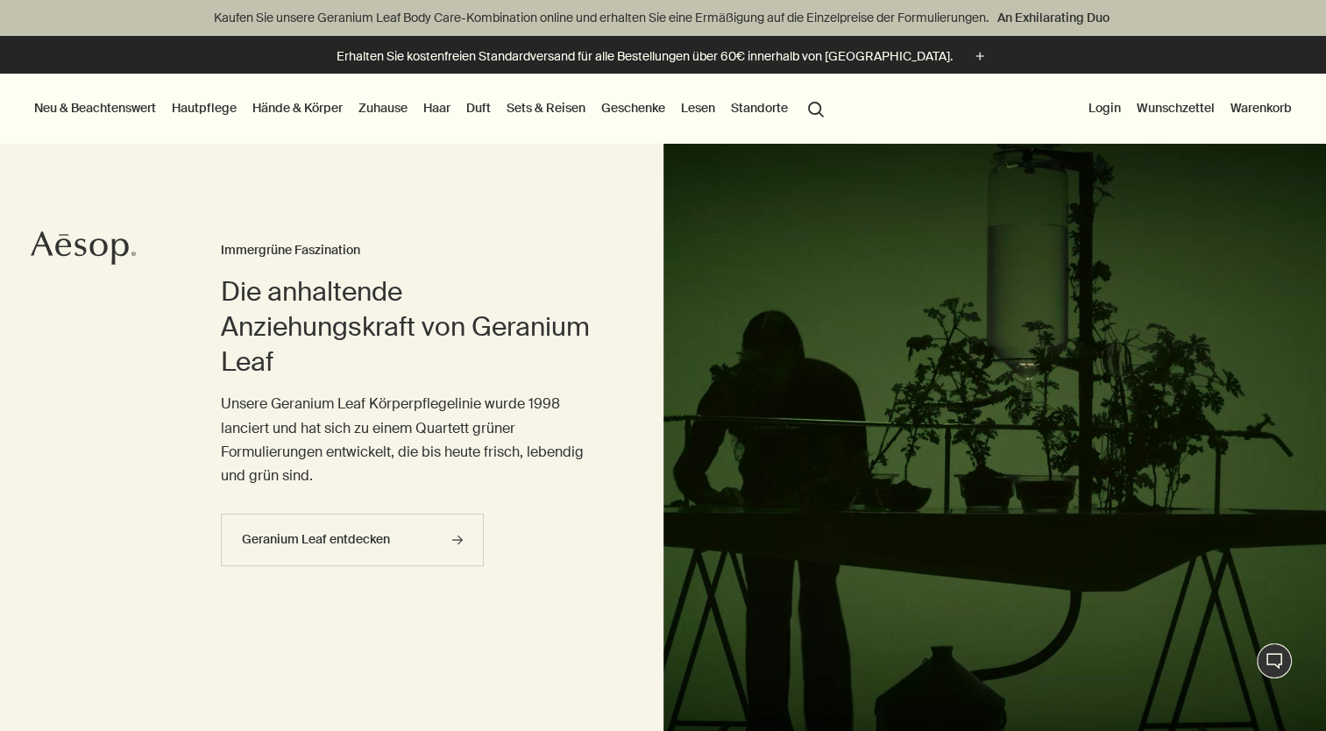
click at [272, 105] on link "Hände & Körper" at bounding box center [297, 107] width 97 height 23
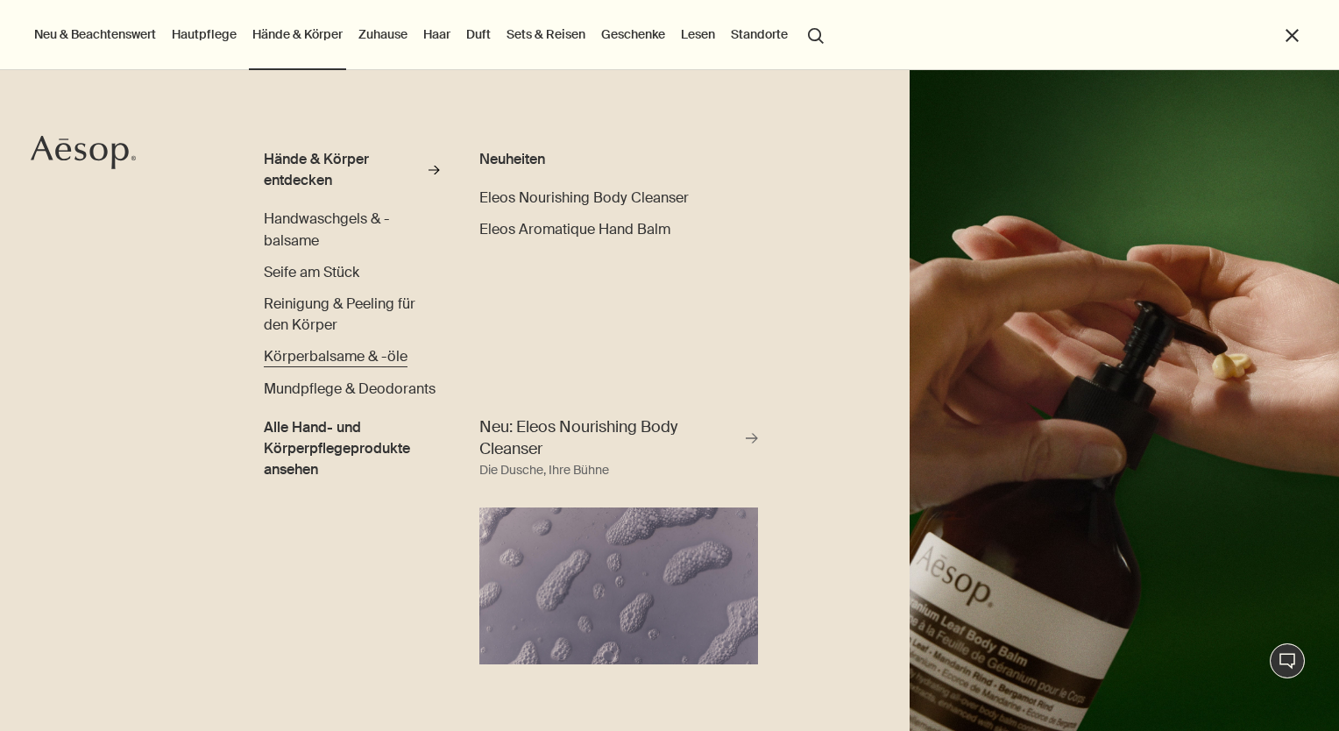
click at [319, 351] on span "Körperbalsame & -öle" at bounding box center [336, 356] width 144 height 18
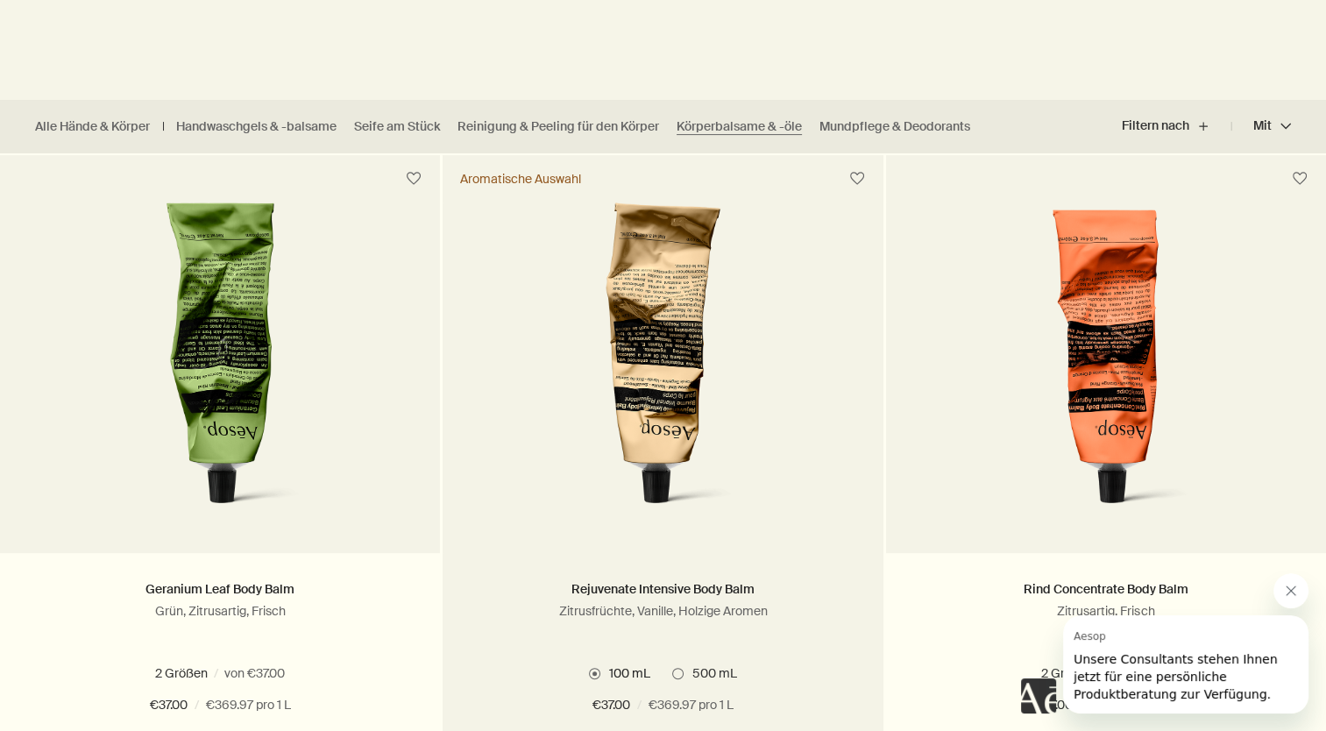
click at [778, 466] on img at bounding box center [662, 364] width 281 height 324
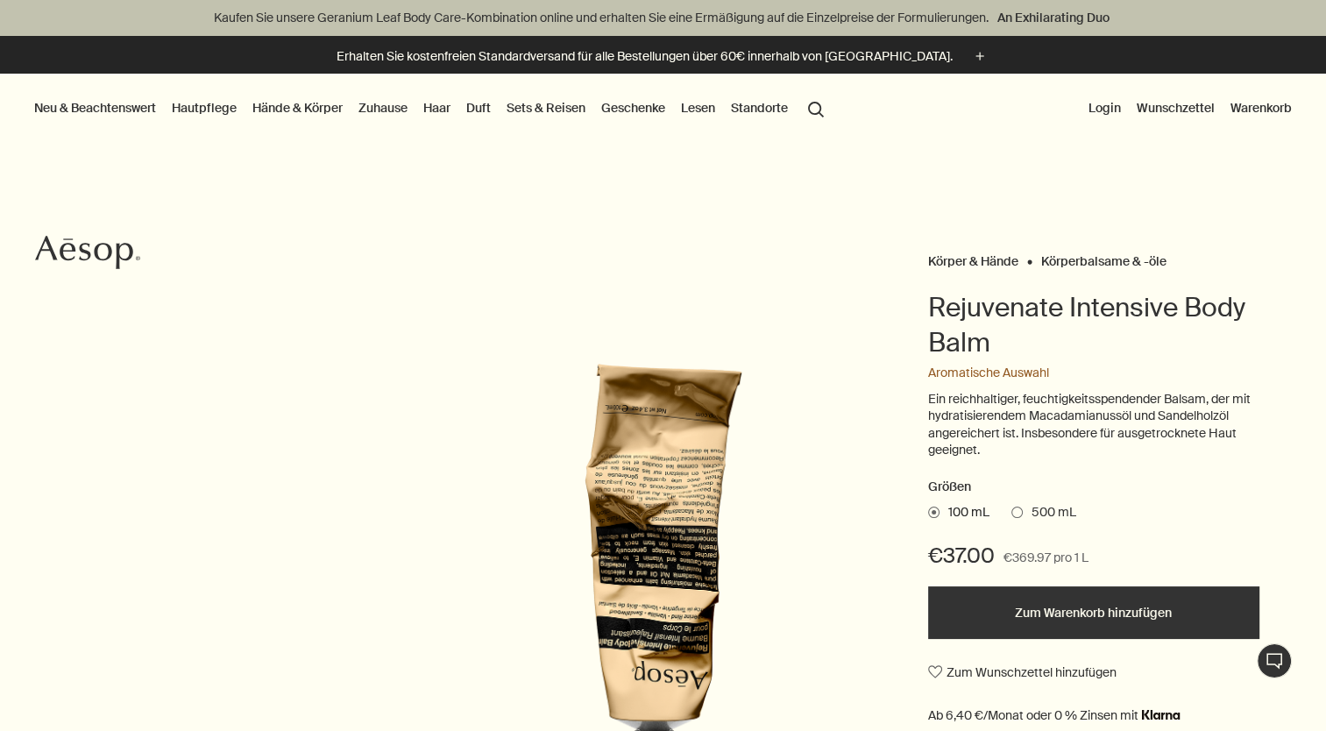
click at [1070, 618] on button "Zum Warenkorb hinzufügen" at bounding box center [1093, 612] width 331 height 53
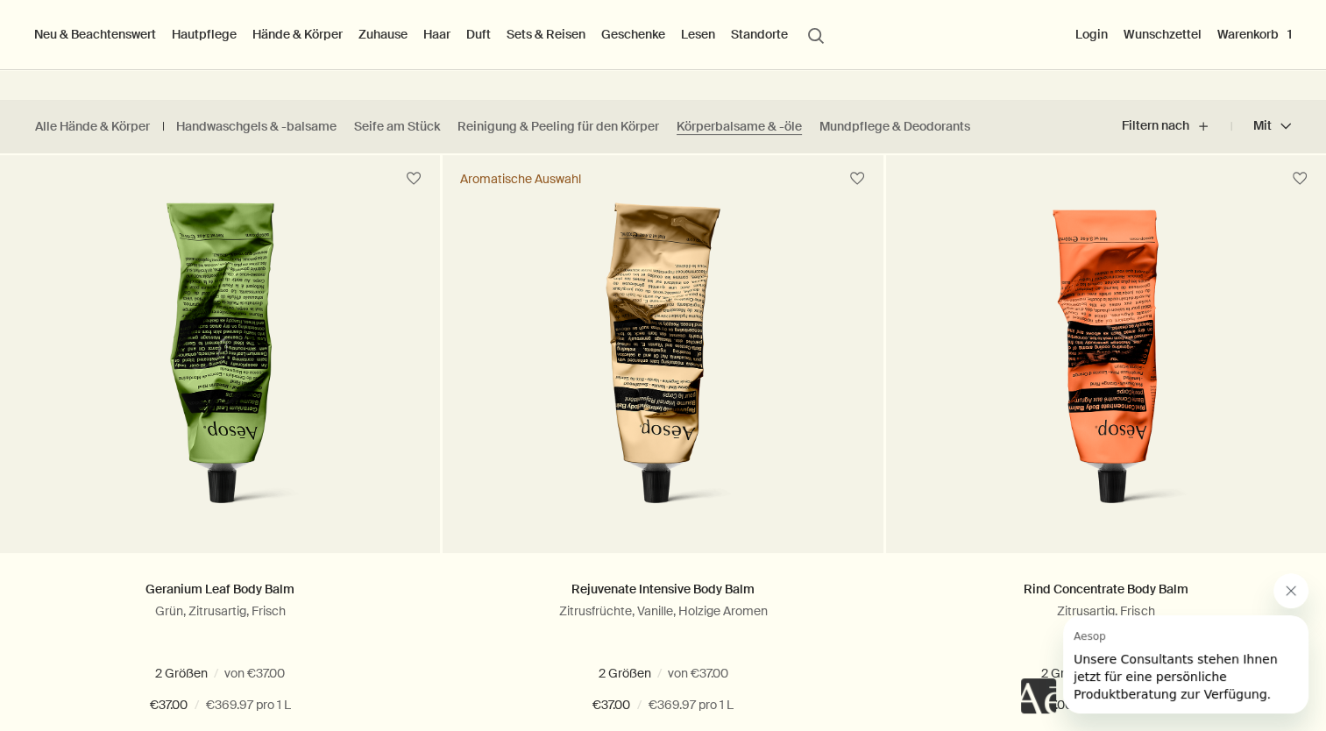
click at [1296, 603] on button "Nachricht von Aesop schließen" at bounding box center [1291, 590] width 35 height 35
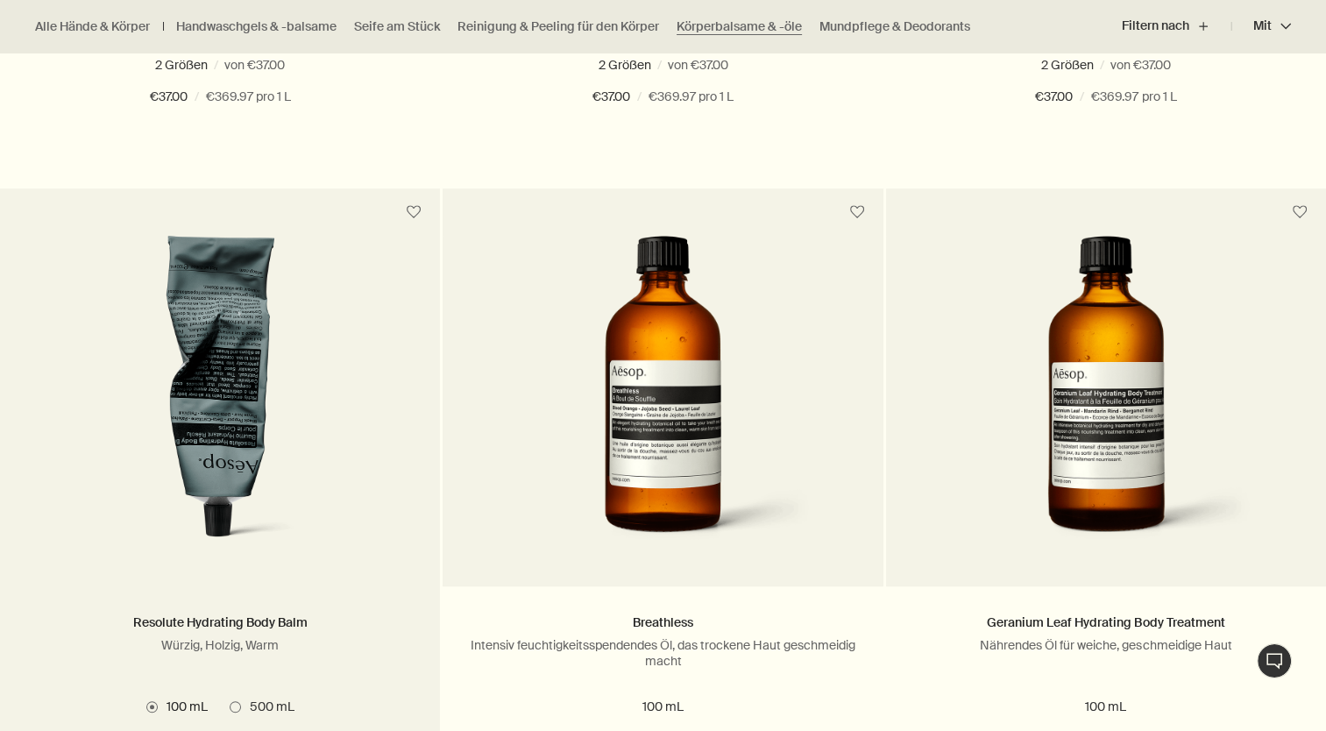
scroll to position [1140, 0]
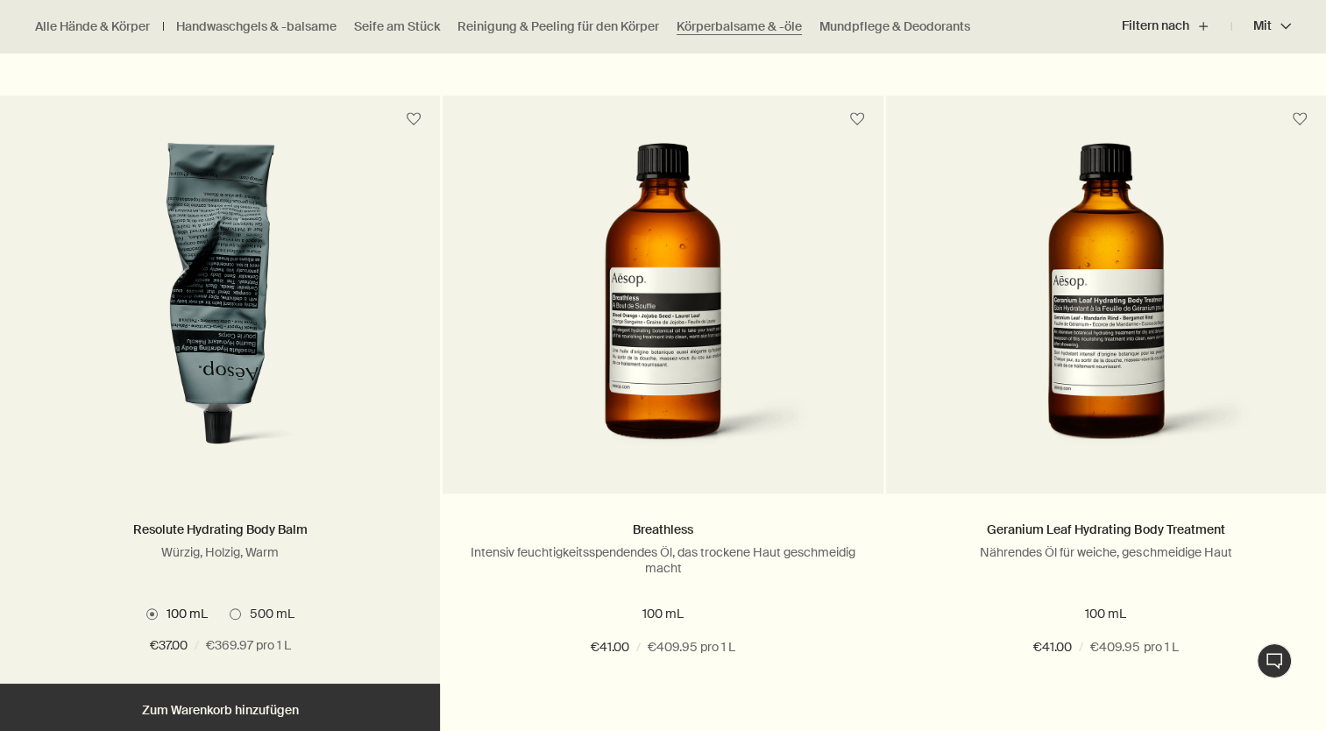
click at [223, 710] on button "Hinzufügen Zum Warenkorb hinzufügen" at bounding box center [220, 710] width 440 height 53
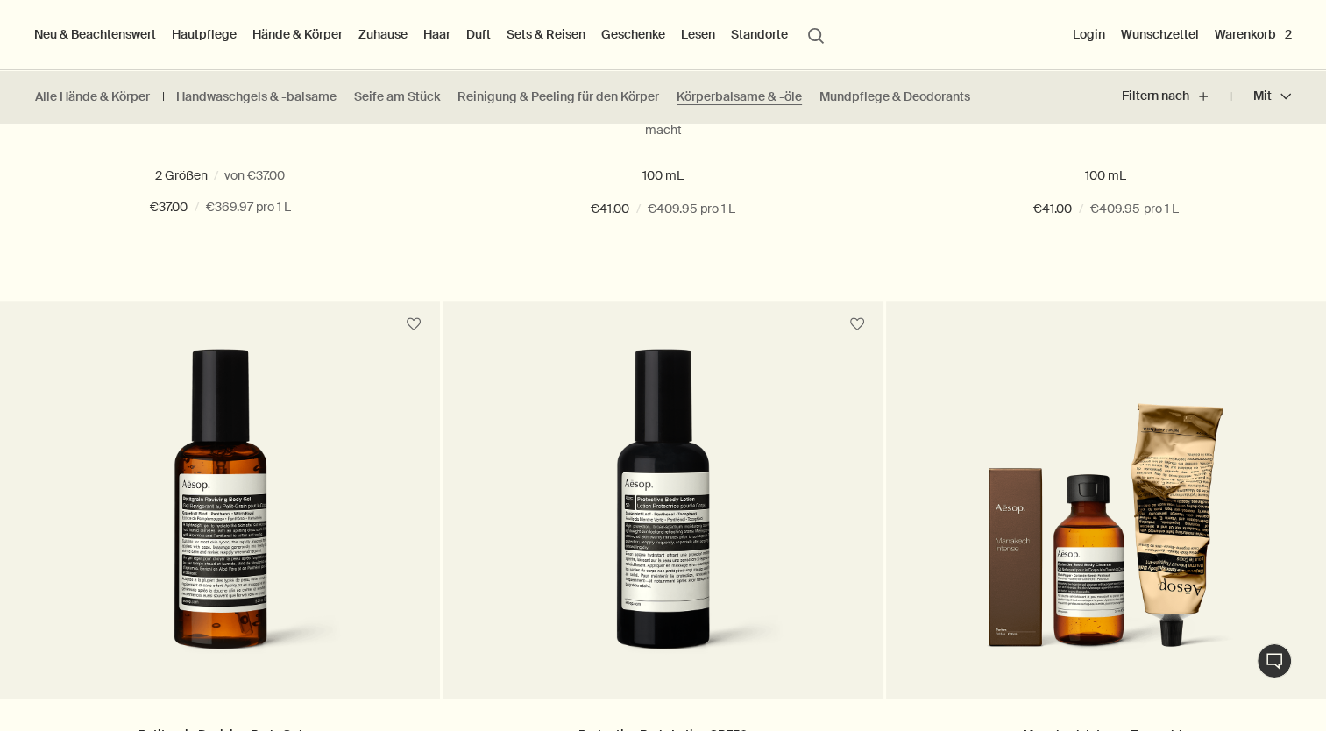
scroll to position [1227, 0]
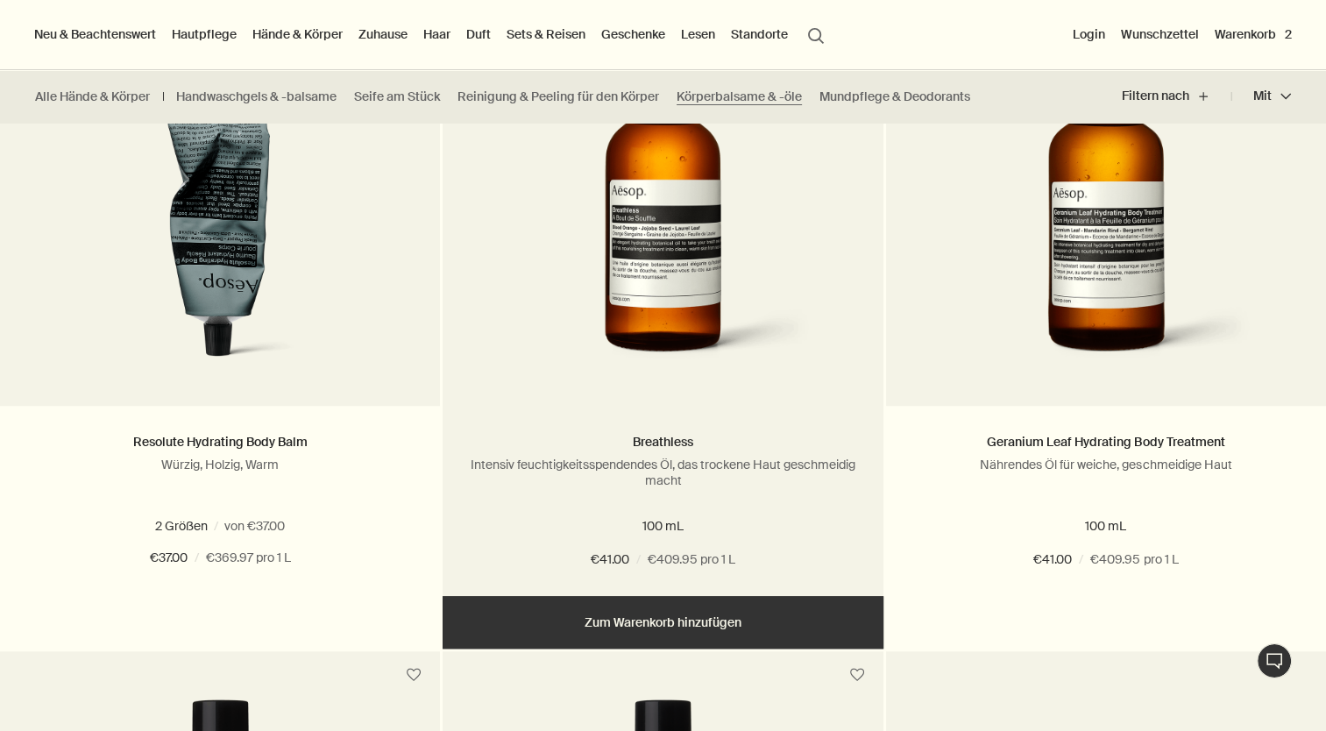
click at [712, 619] on button "Hinzufügen Zum Warenkorb hinzufügen" at bounding box center [663, 622] width 440 height 53
click at [643, 266] on img at bounding box center [663, 217] width 319 height 324
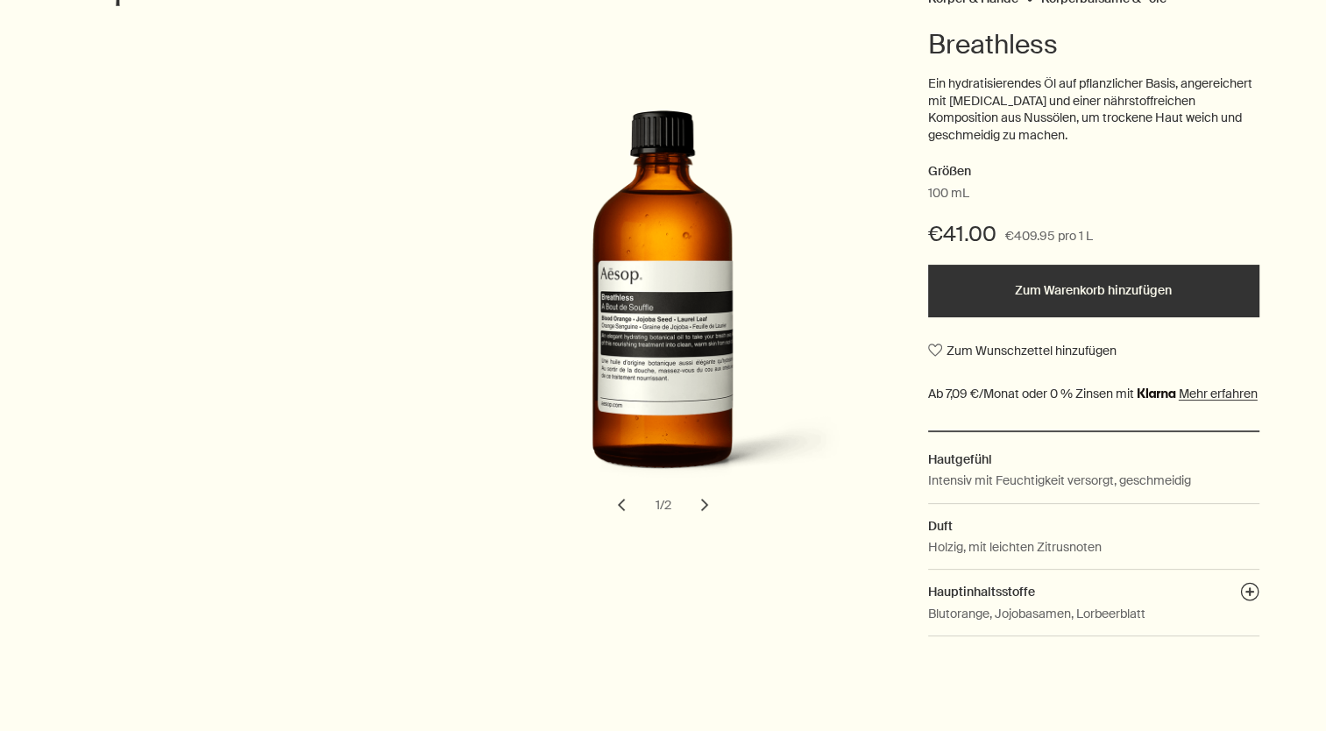
scroll to position [351, 0]
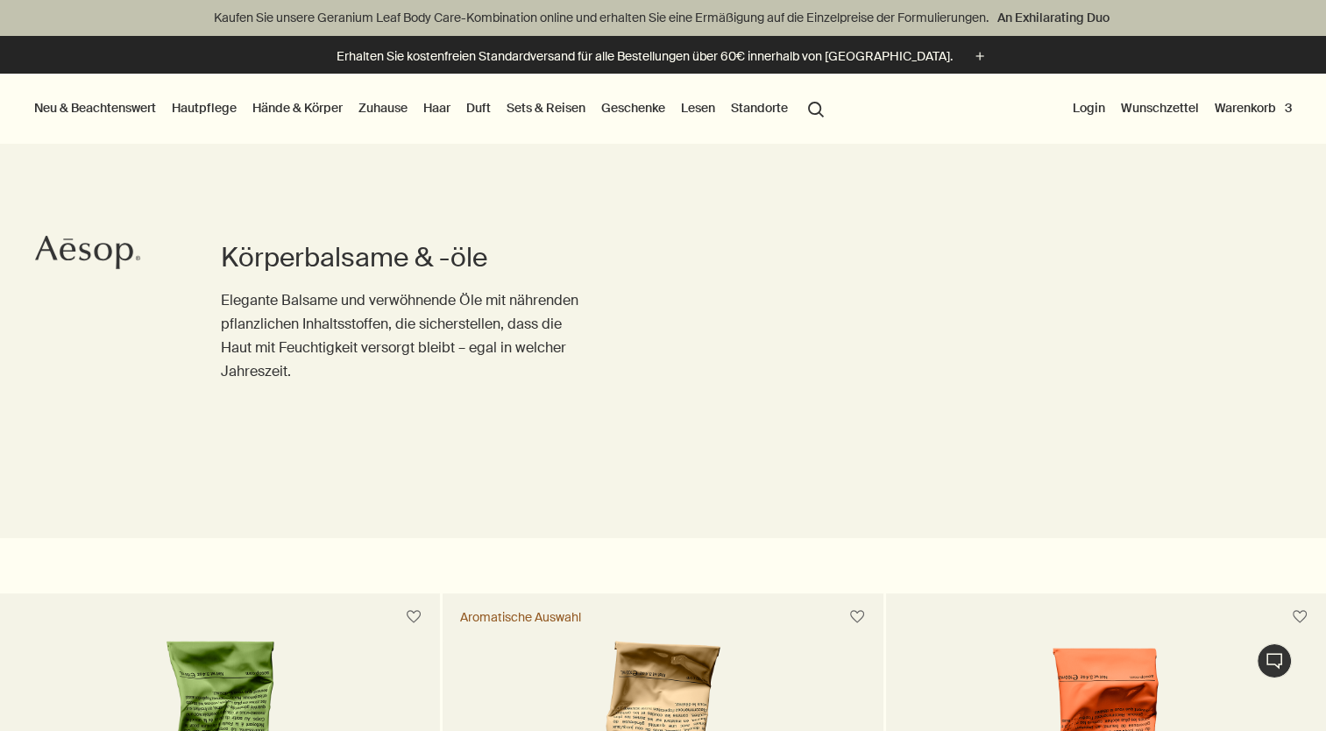
scroll to position [1227, 0]
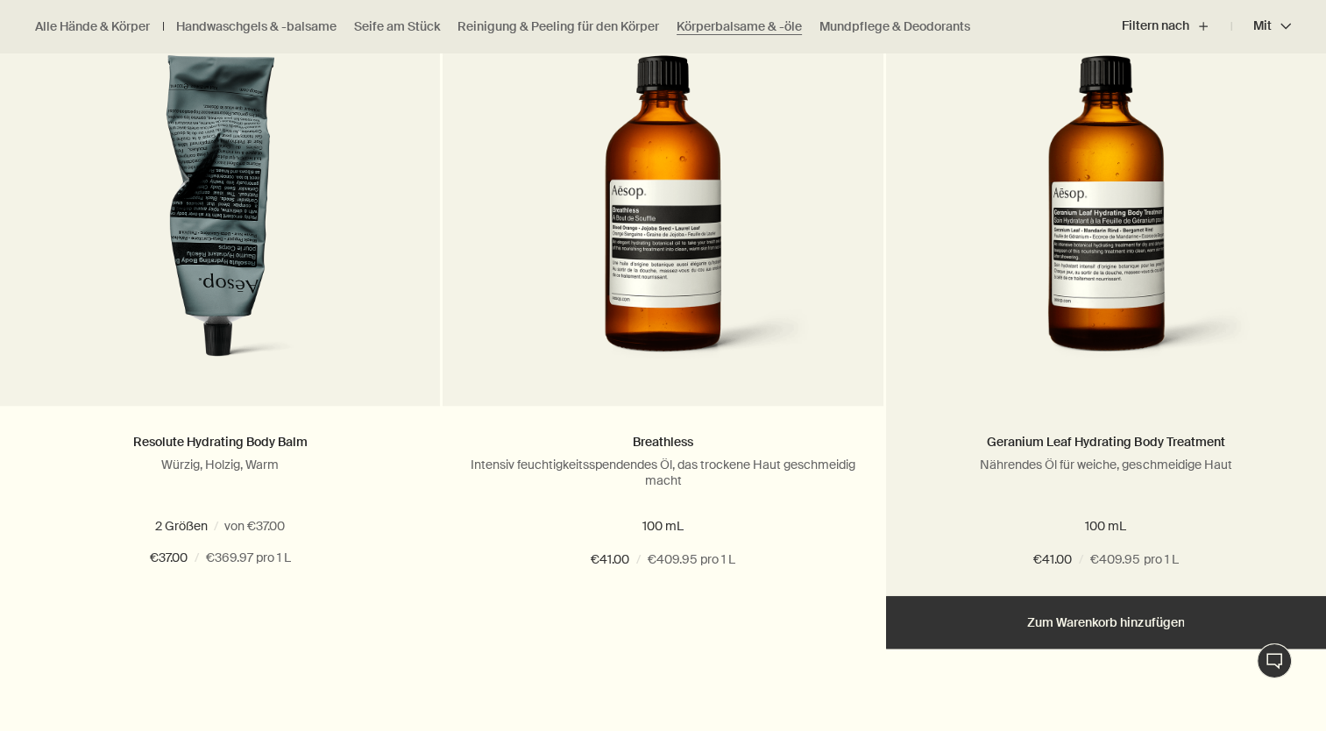
click at [1074, 222] on img at bounding box center [1106, 217] width 319 height 324
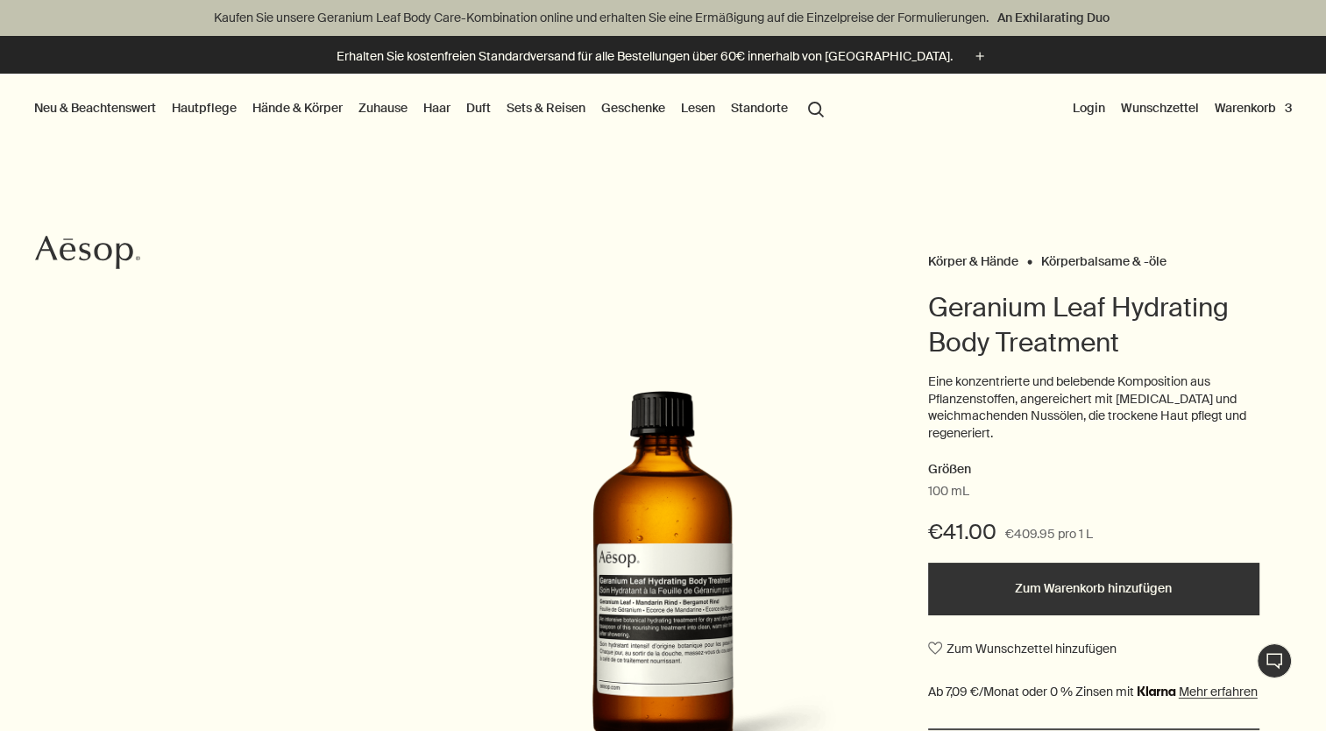
click at [1243, 109] on button "Warenkorb 3" at bounding box center [1253, 107] width 84 height 23
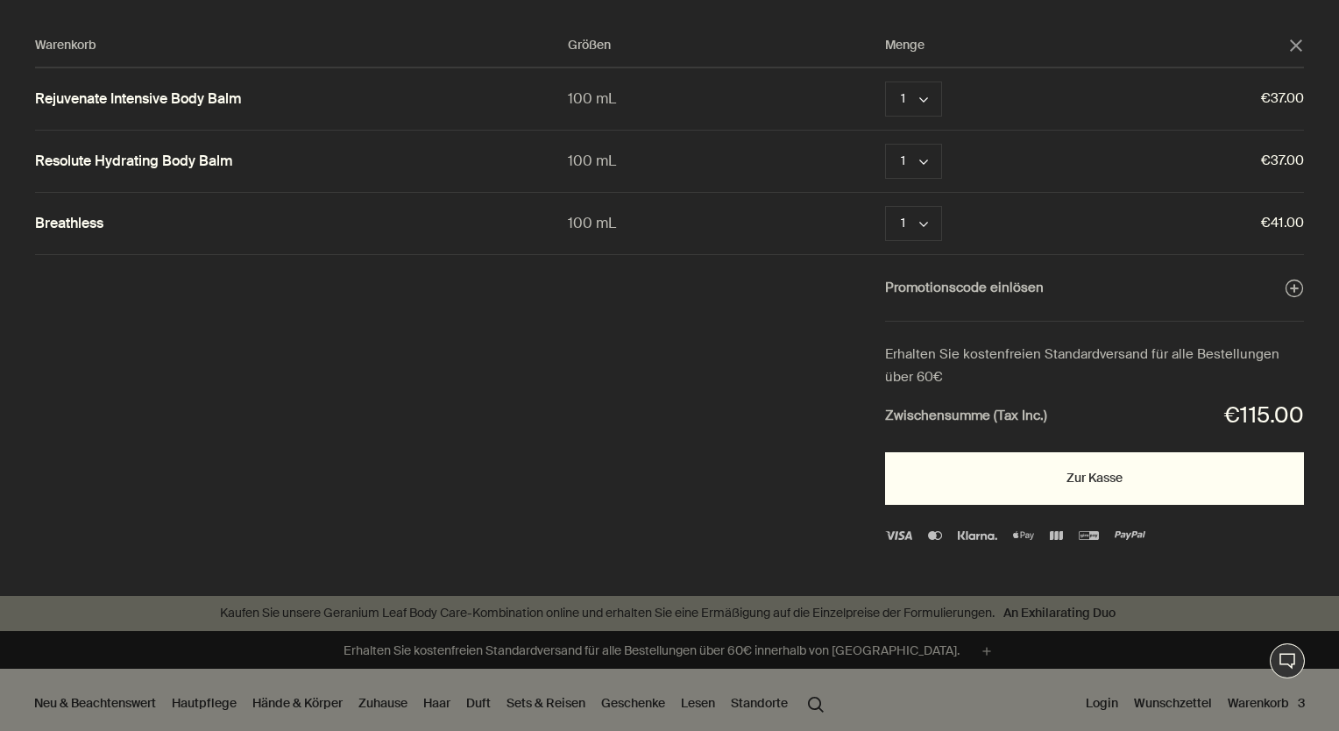
click at [979, 485] on button "Zur Kasse" at bounding box center [1094, 478] width 419 height 53
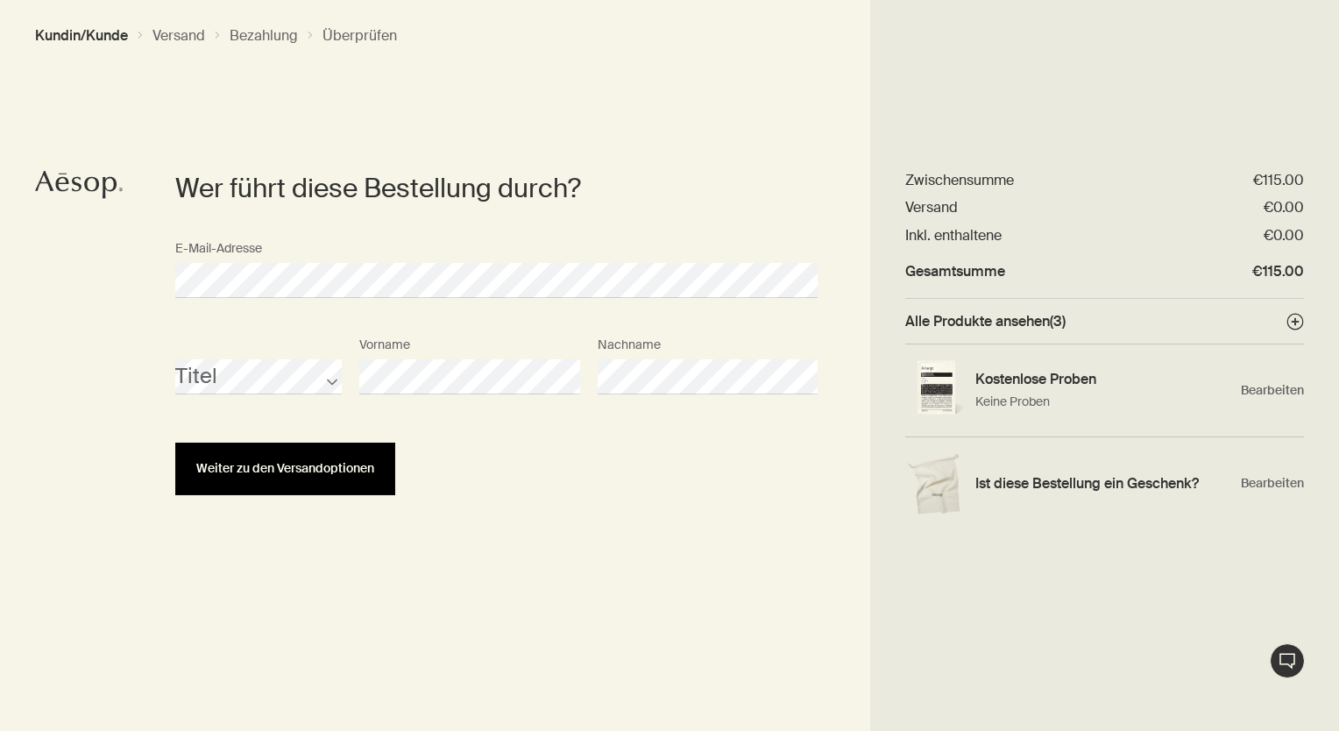
click at [269, 482] on button "Weiter zu den Versandoptionen" at bounding box center [285, 469] width 220 height 53
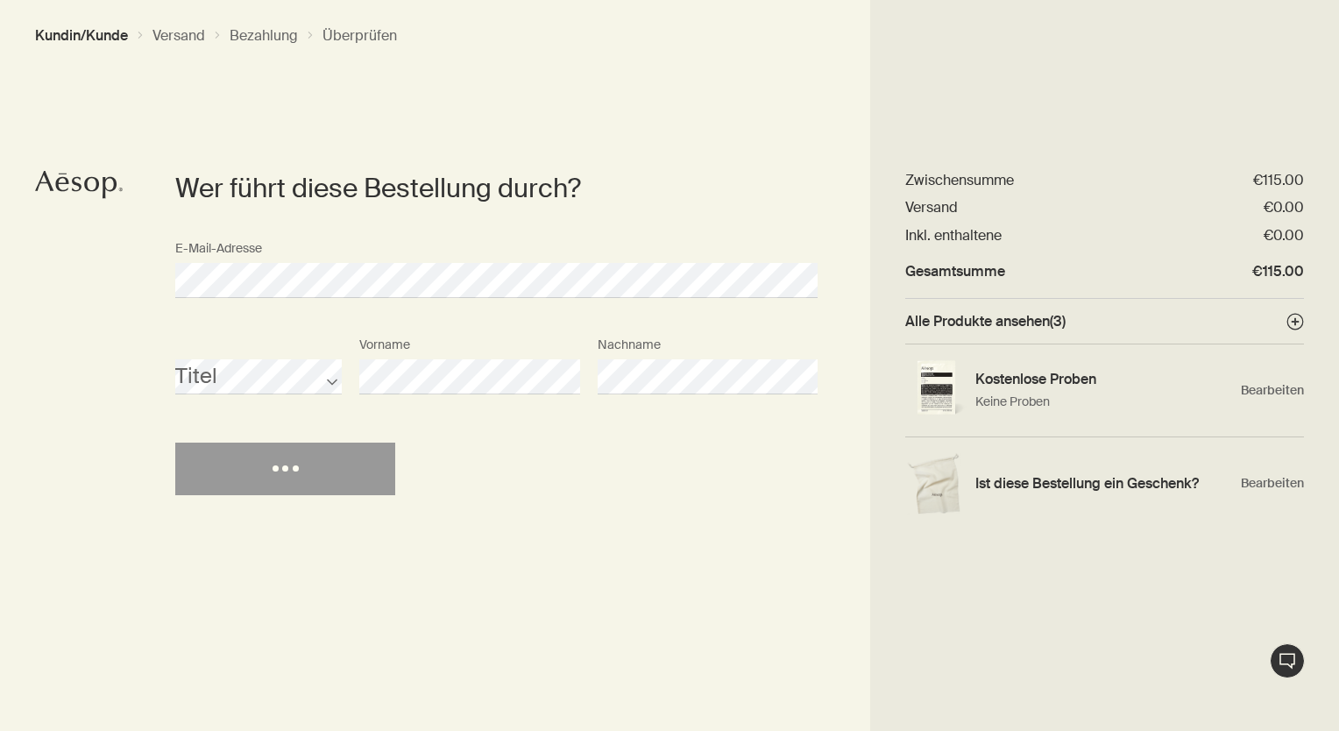
select select "DE"
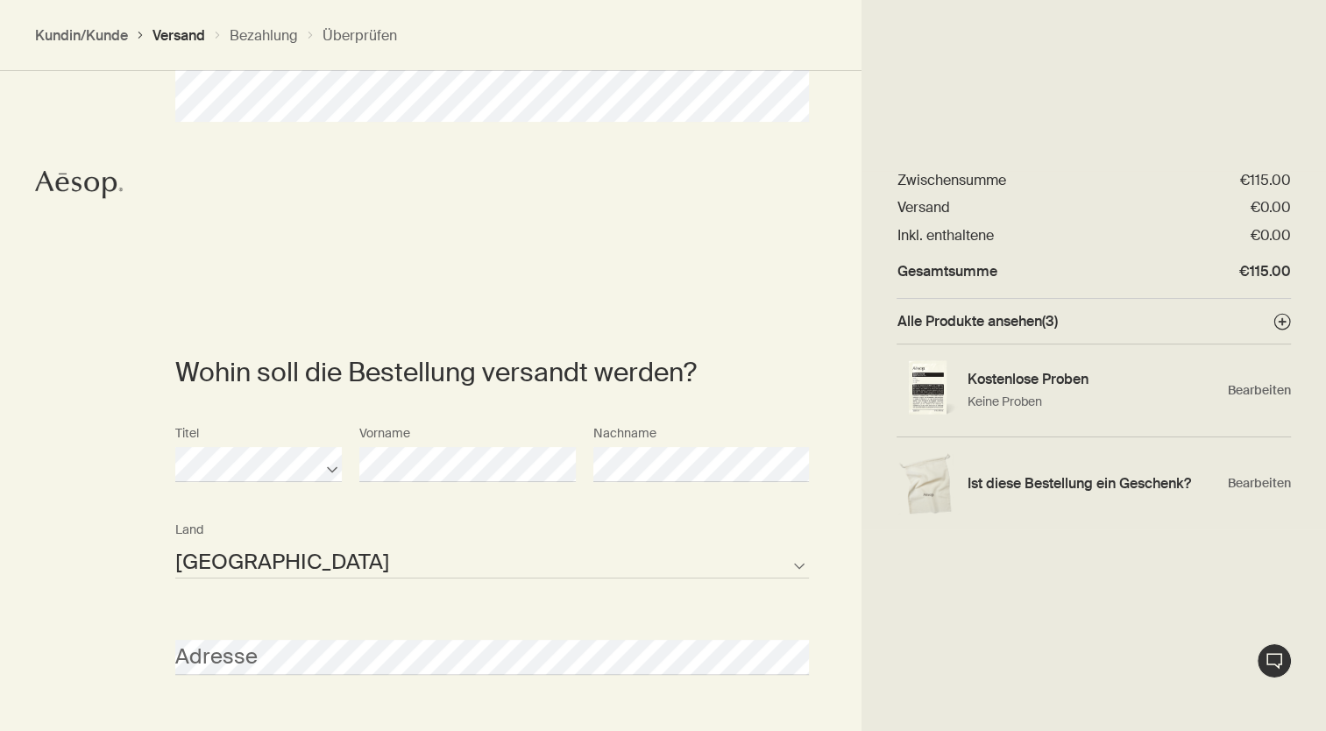
scroll to position [9, 0]
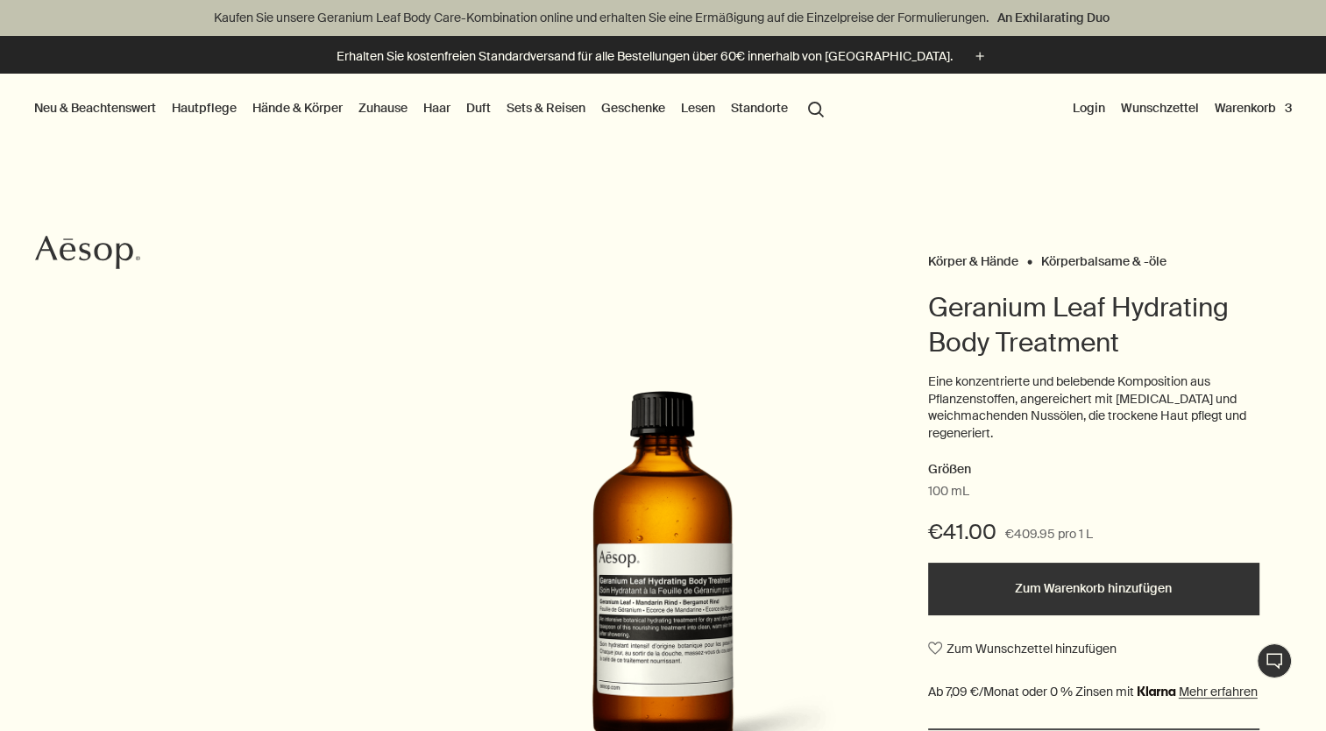
click at [1276, 105] on button "Warenkorb 3" at bounding box center [1253, 107] width 84 height 23
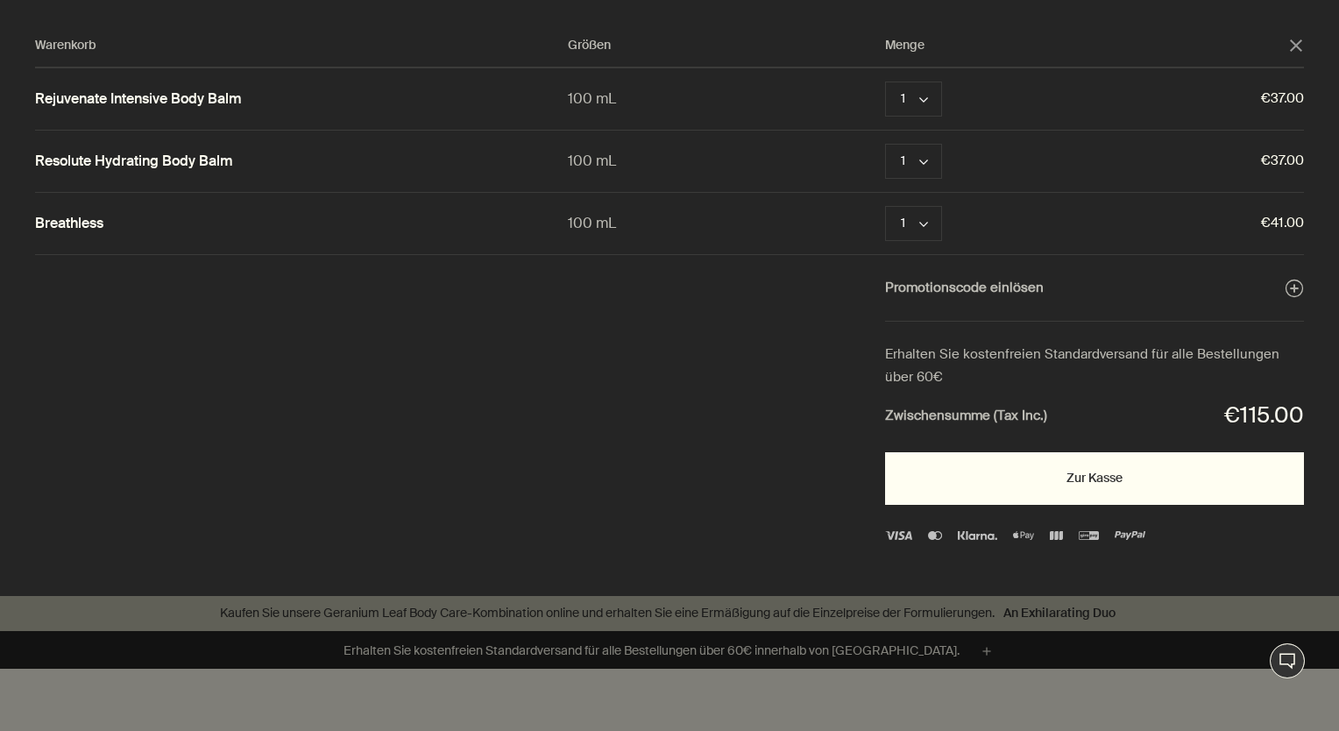
click at [1091, 478] on button "Zur Kasse" at bounding box center [1094, 478] width 419 height 53
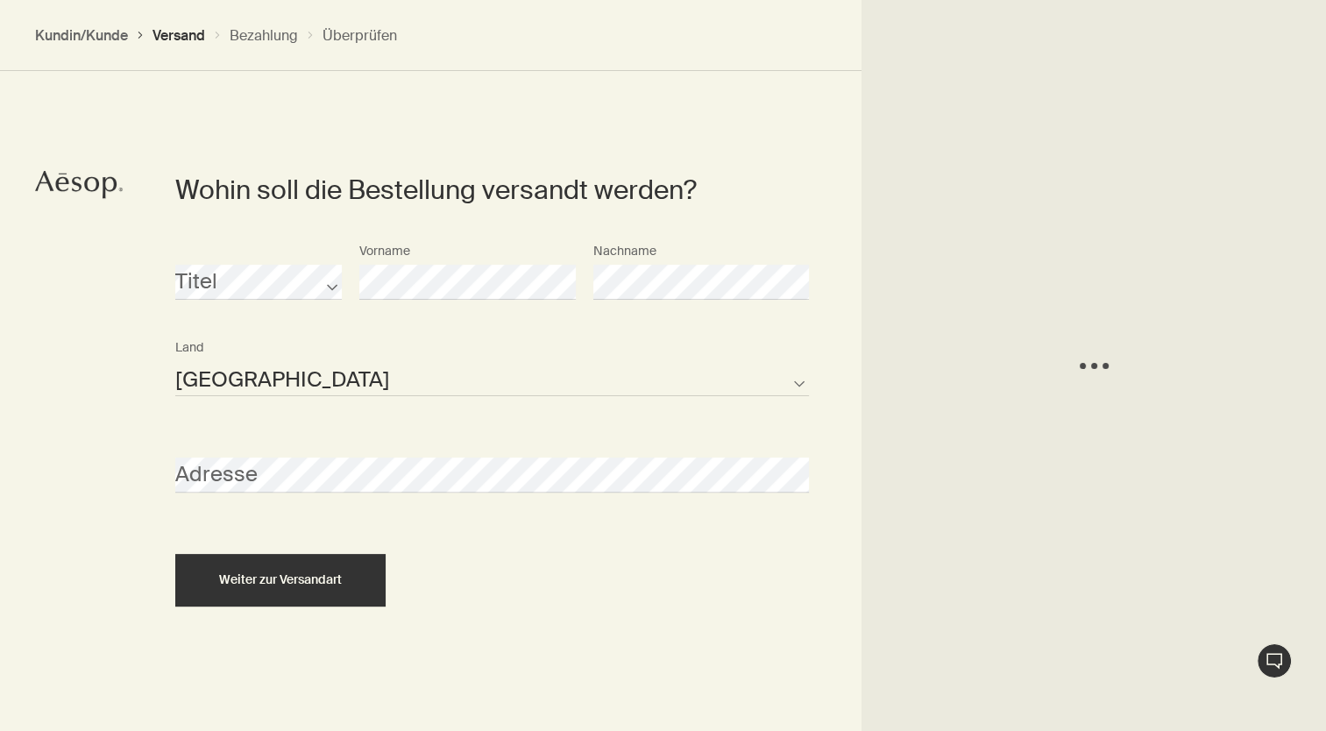
scroll to position [393, 0]
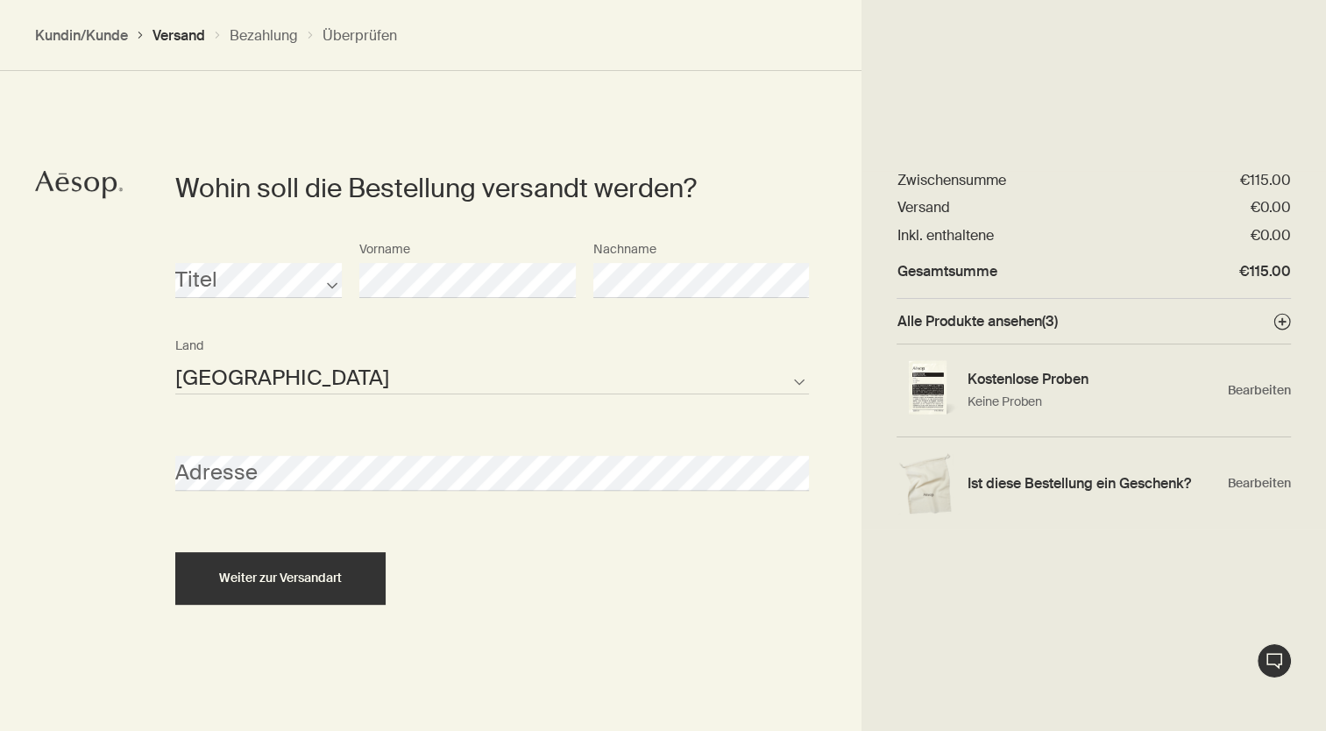
select select "AT"
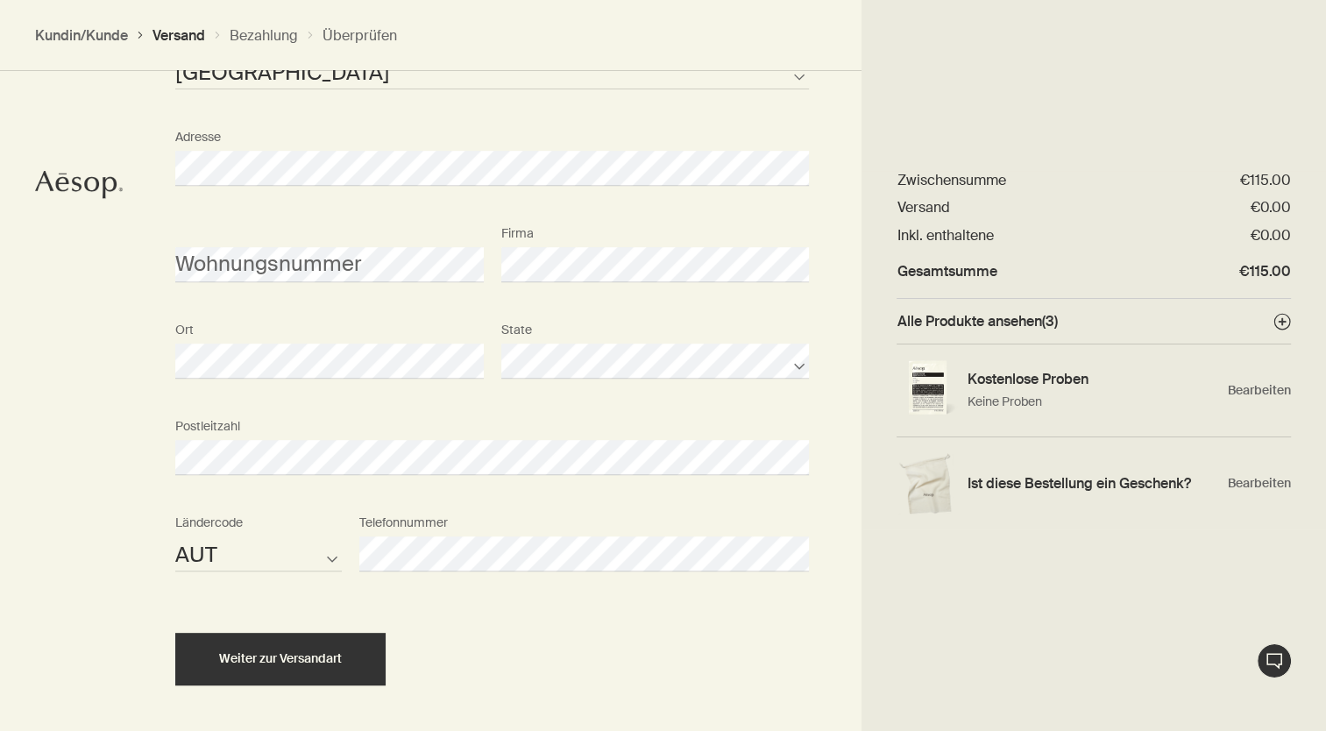
scroll to position [768, 0]
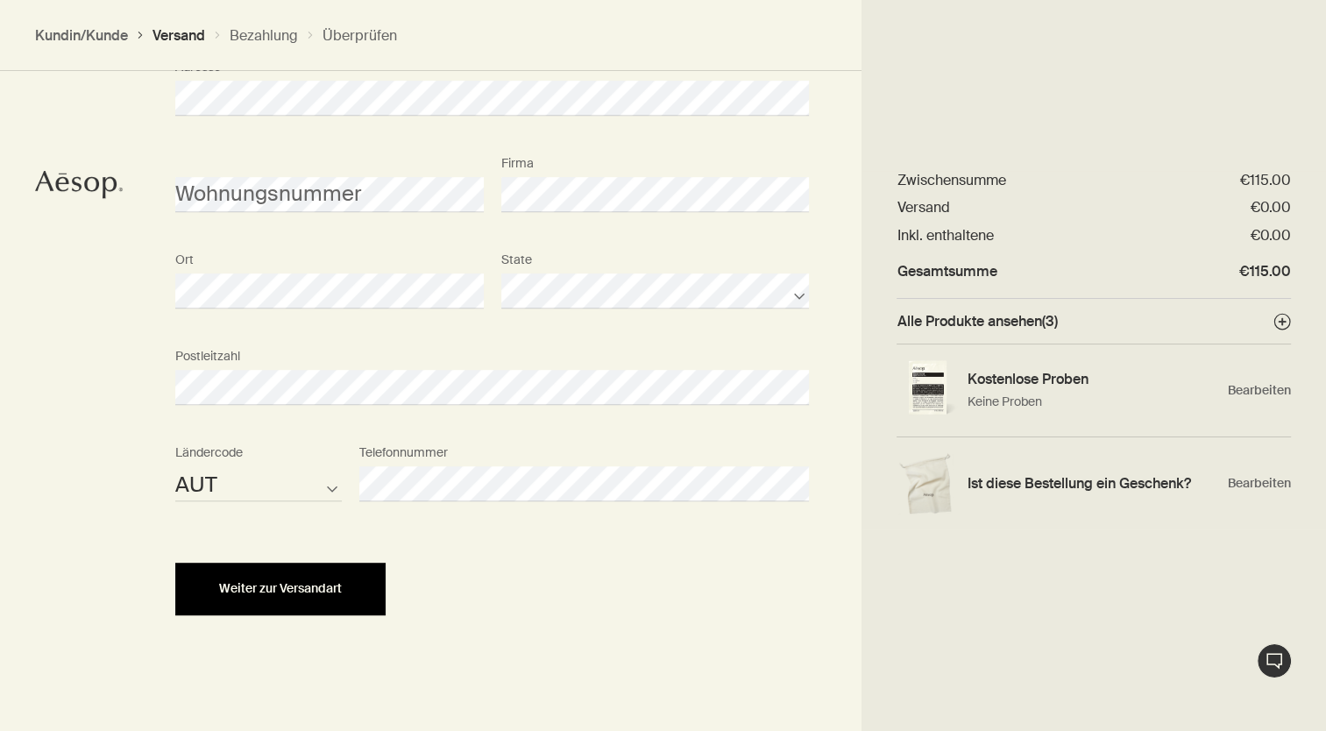
click at [295, 583] on span "Weiter zur Versandart" at bounding box center [280, 588] width 123 height 13
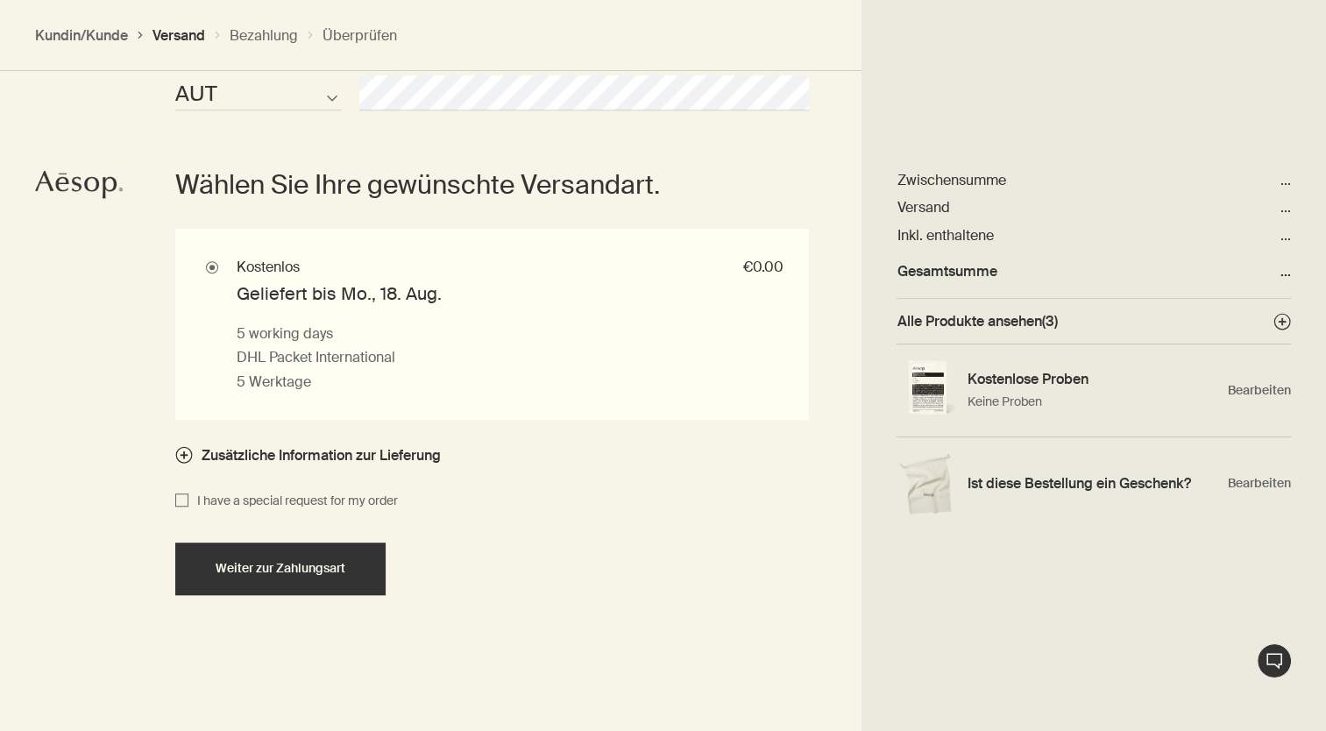
scroll to position [1162, 0]
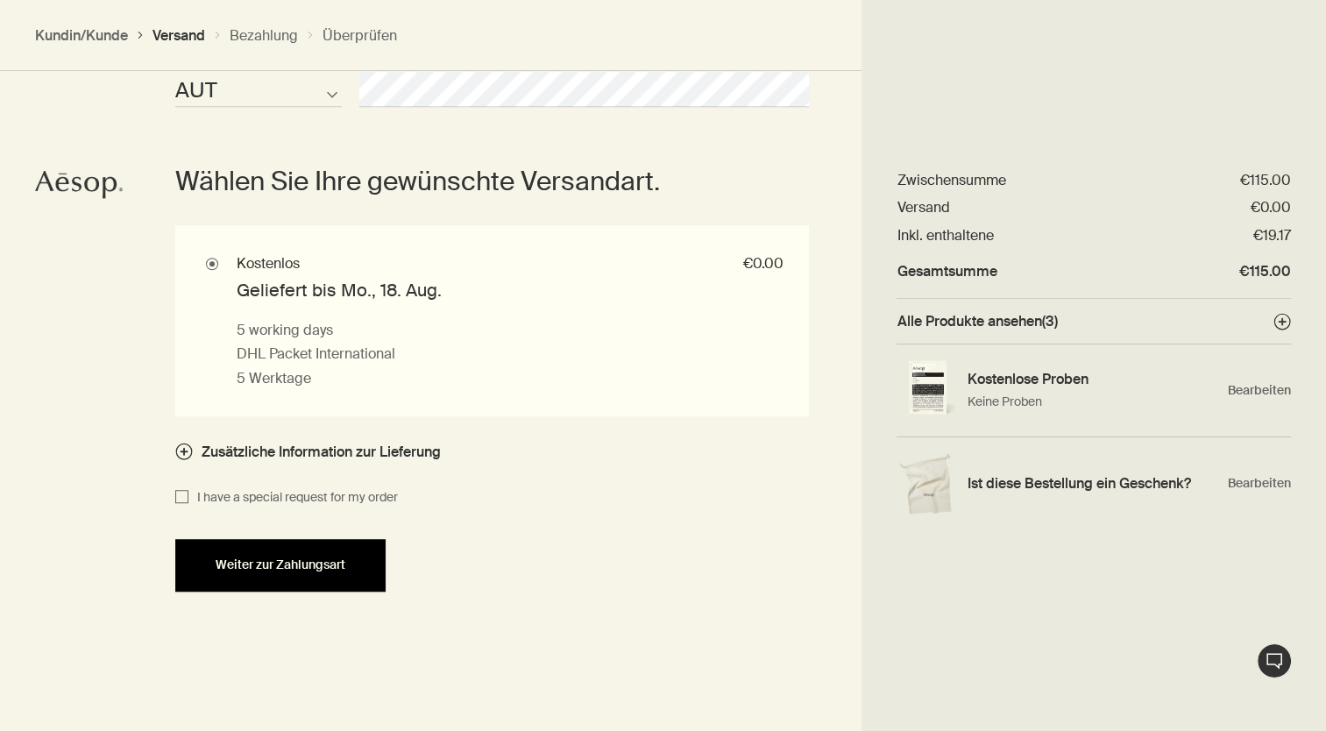
click at [326, 567] on span "Weiter zur Zahlungsart" at bounding box center [281, 564] width 130 height 13
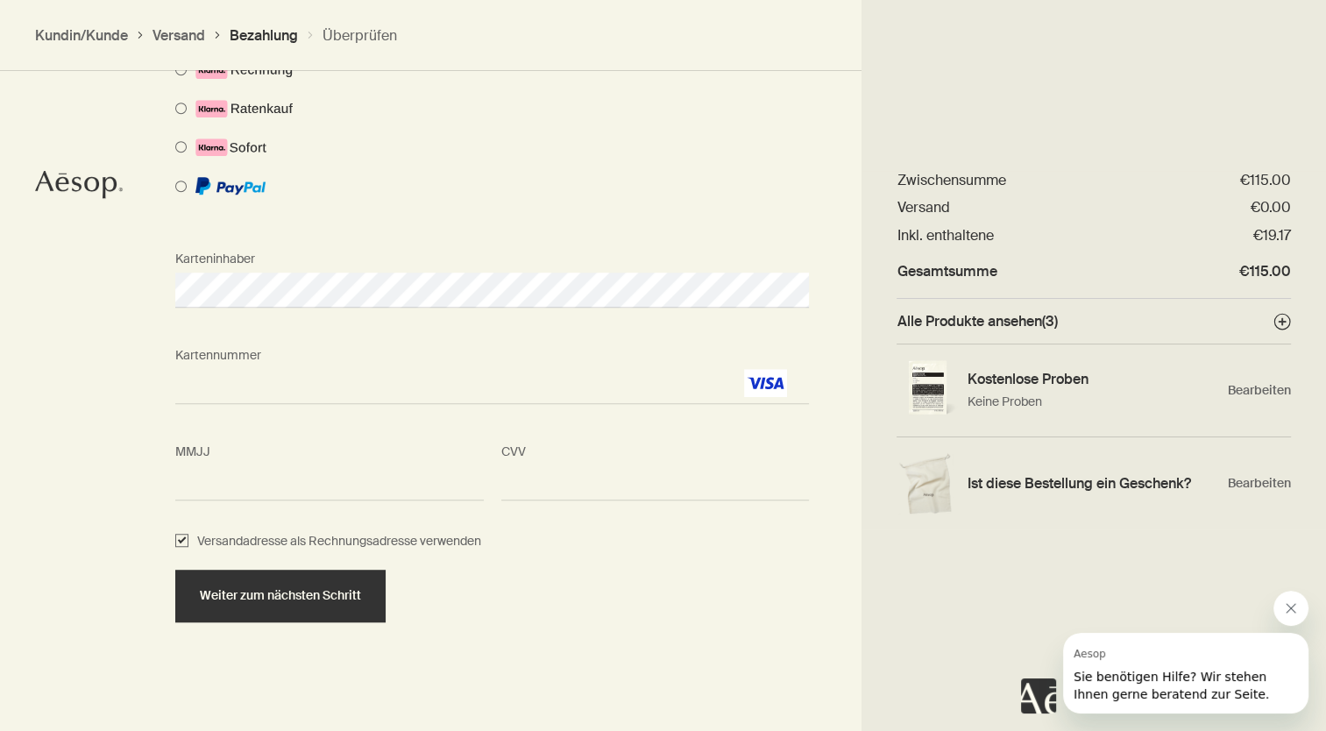
scroll to position [1183, 0]
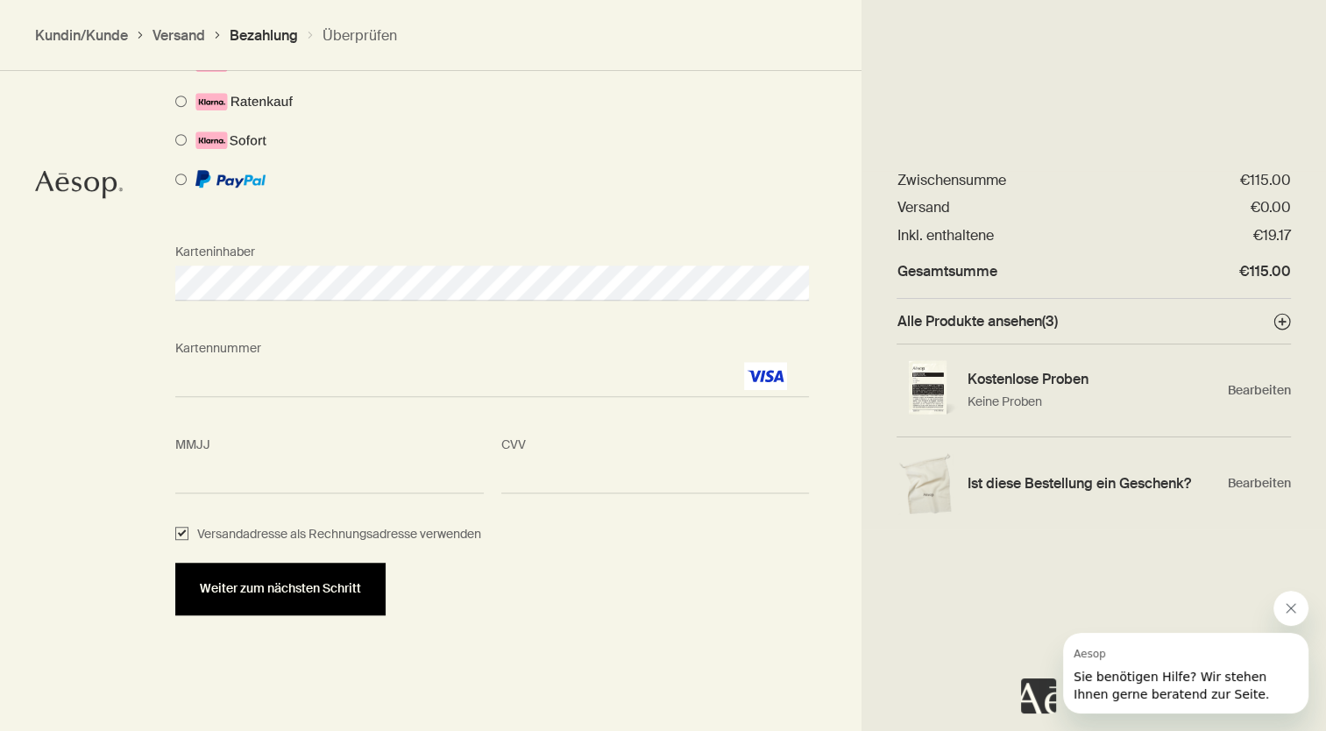
click at [302, 597] on button "Weiter zum nächsten Schritt" at bounding box center [280, 589] width 210 height 53
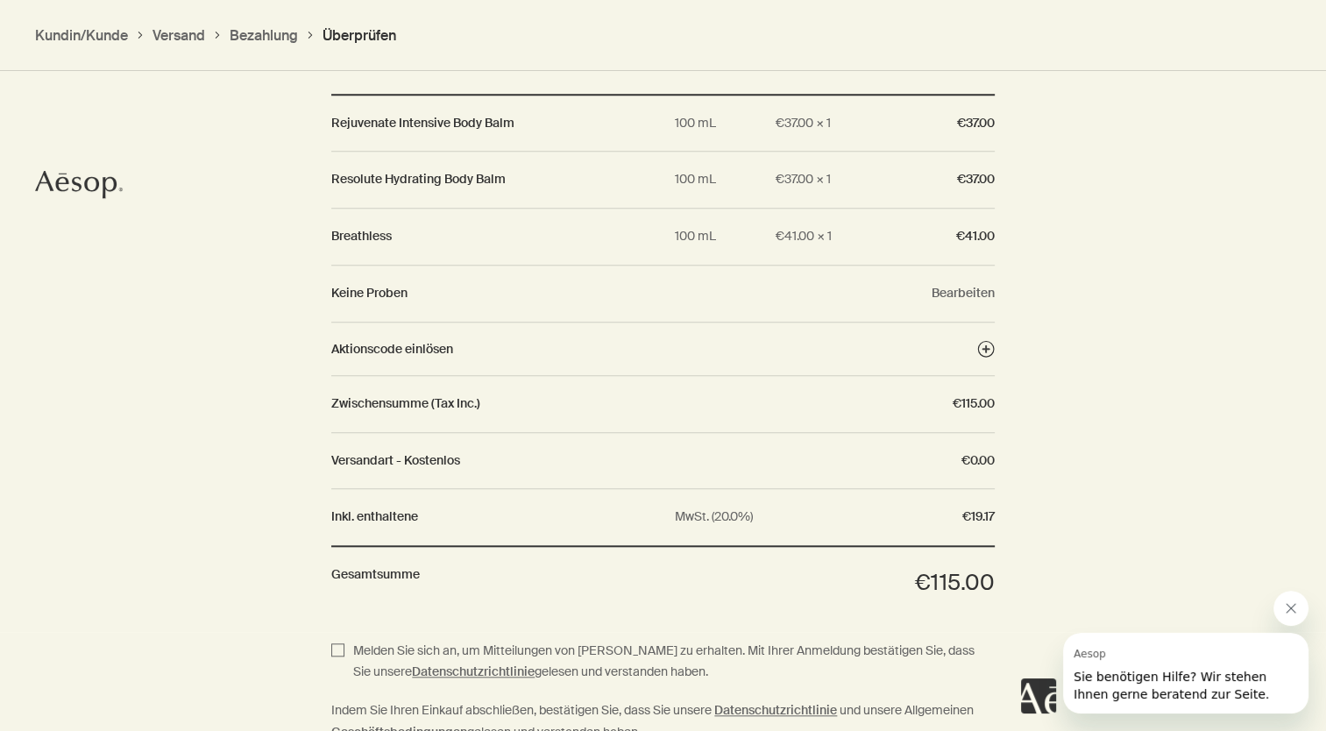
scroll to position [1647, 0]
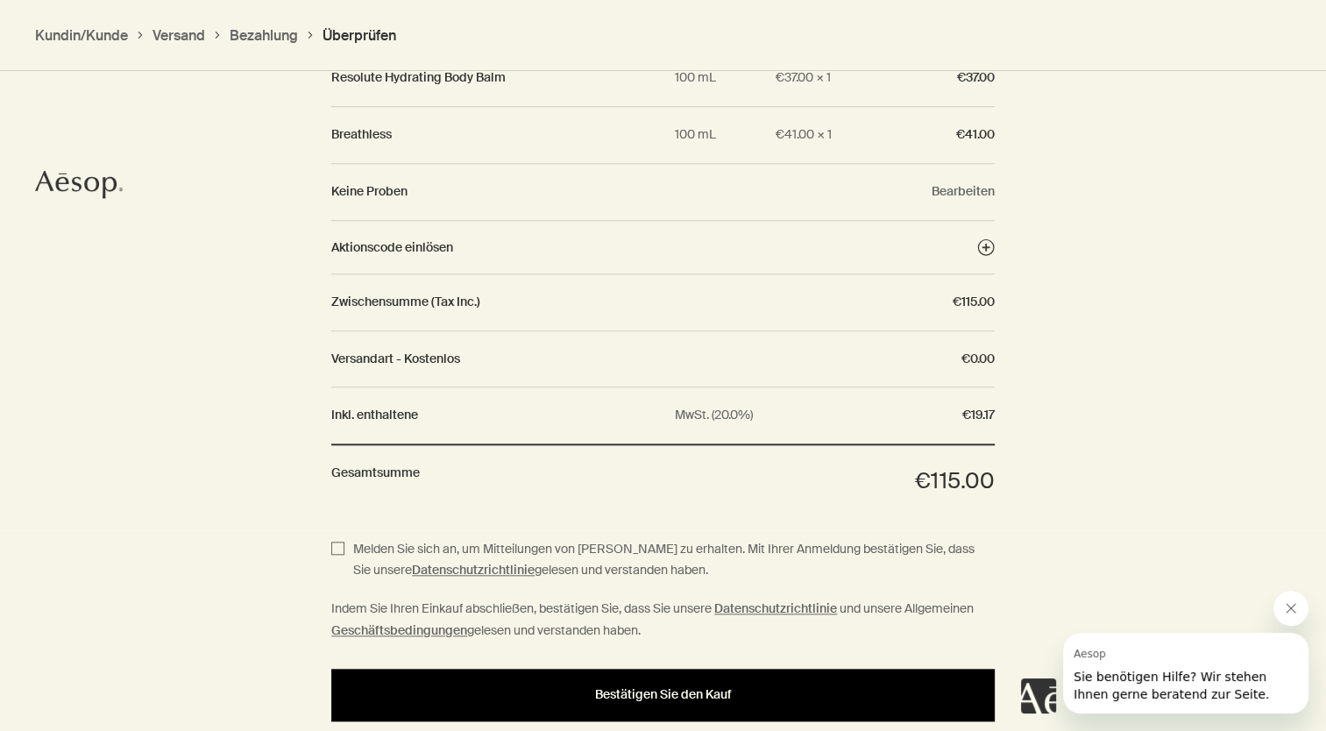
click at [730, 695] on span "Bestätigen Sie den Kauf" at bounding box center [663, 694] width 137 height 13
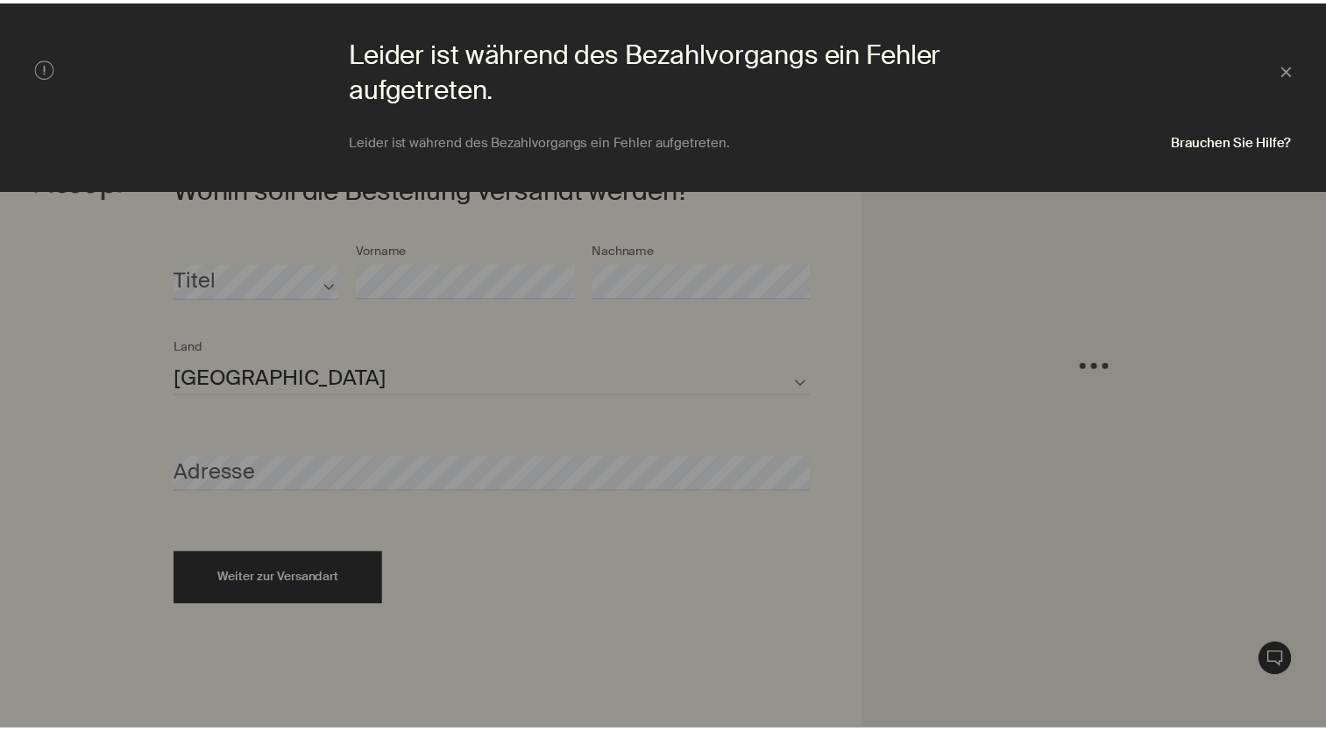
scroll to position [393, 0]
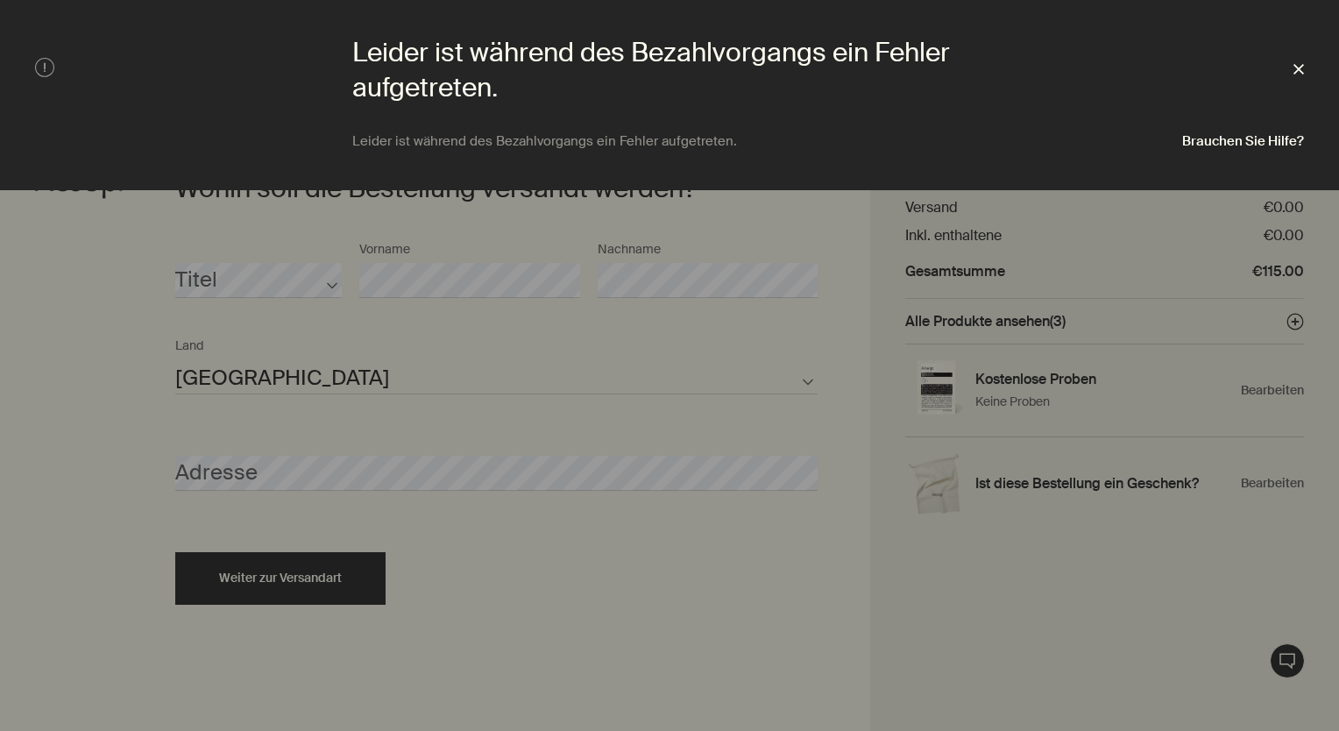
click at [1303, 67] on icon "Schließen" at bounding box center [1299, 69] width 11 height 11
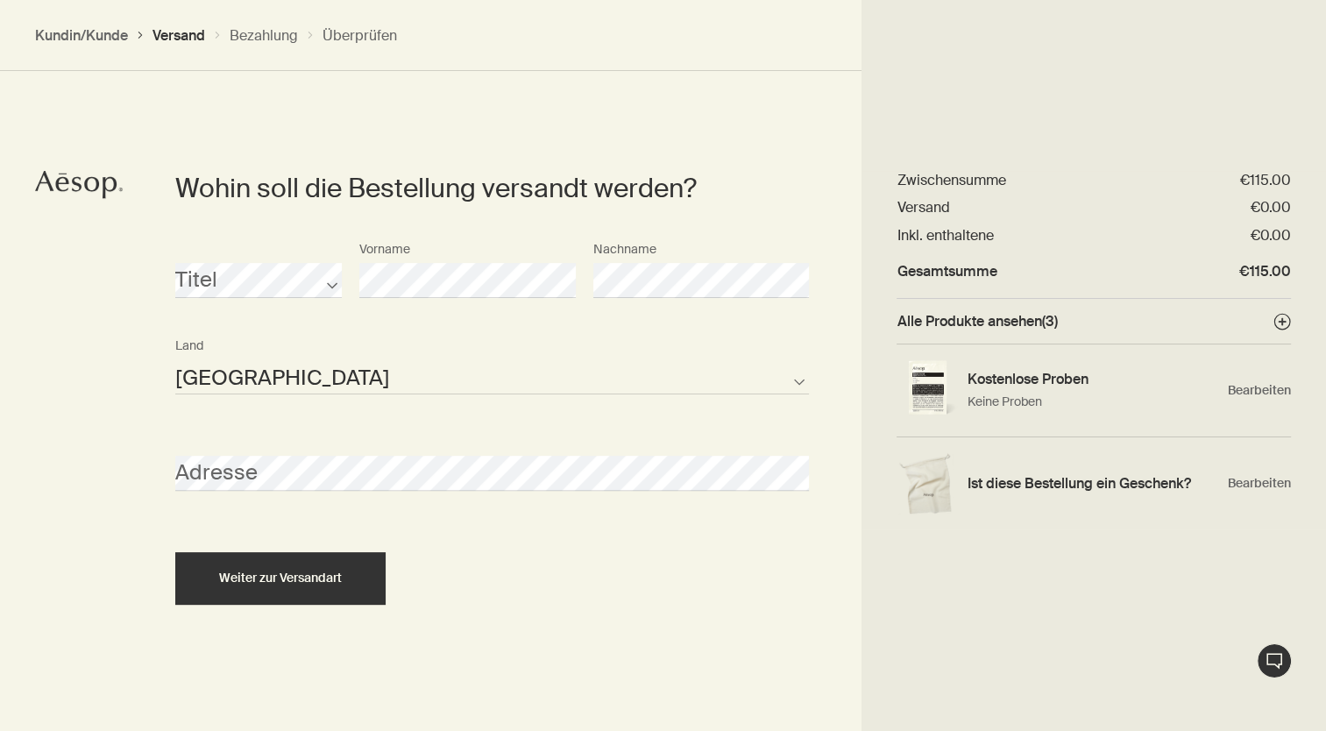
click at [793, 380] on select "[GEOGRAPHIC_DATA] [GEOGRAPHIC_DATA] [GEOGRAPHIC_DATA] [GEOGRAPHIC_DATA] [GEOGRA…" at bounding box center [492, 376] width 634 height 35
select select "AT"
click at [175, 359] on select "[GEOGRAPHIC_DATA] [GEOGRAPHIC_DATA] [GEOGRAPHIC_DATA] [GEOGRAPHIC_DATA] [GEOGRA…" at bounding box center [492, 376] width 634 height 35
select select "AT"
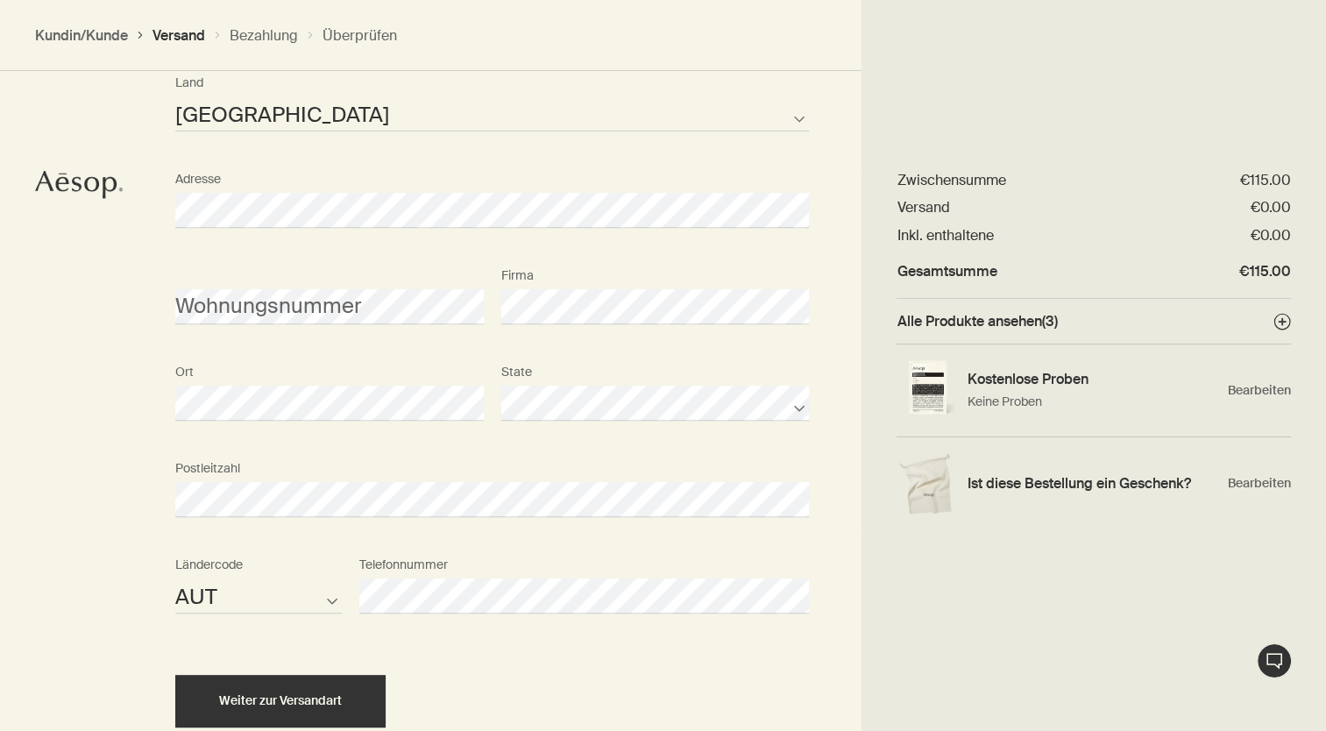
scroll to position [768, 0]
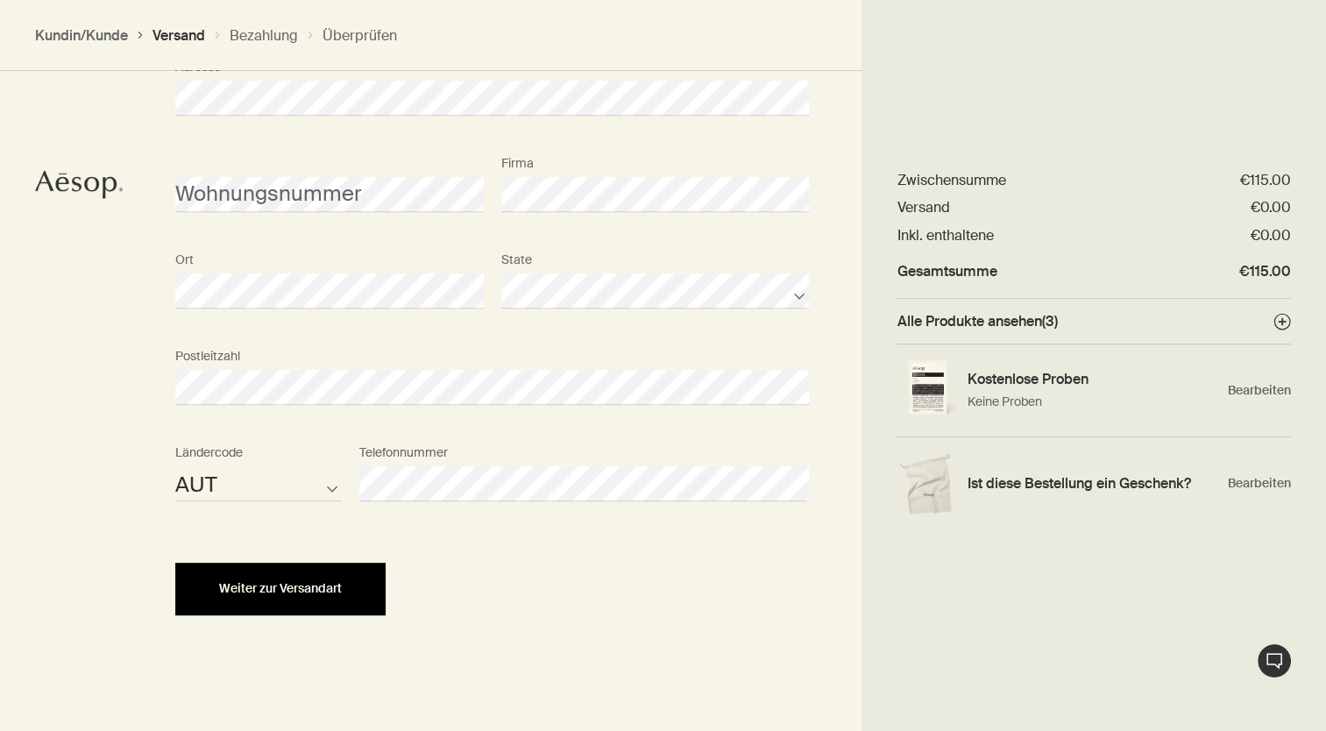
click at [351, 584] on div "Weiter zur Versandart" at bounding box center [280, 588] width 168 height 13
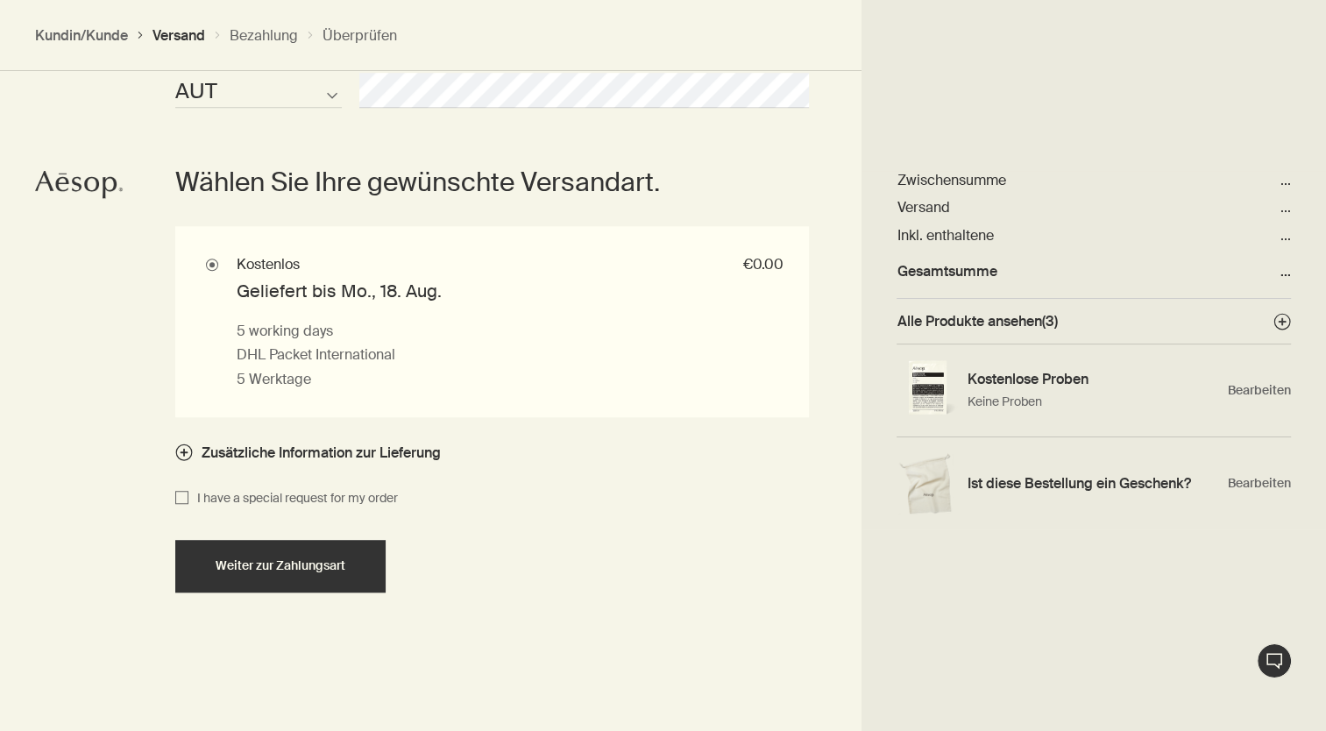
scroll to position [1162, 0]
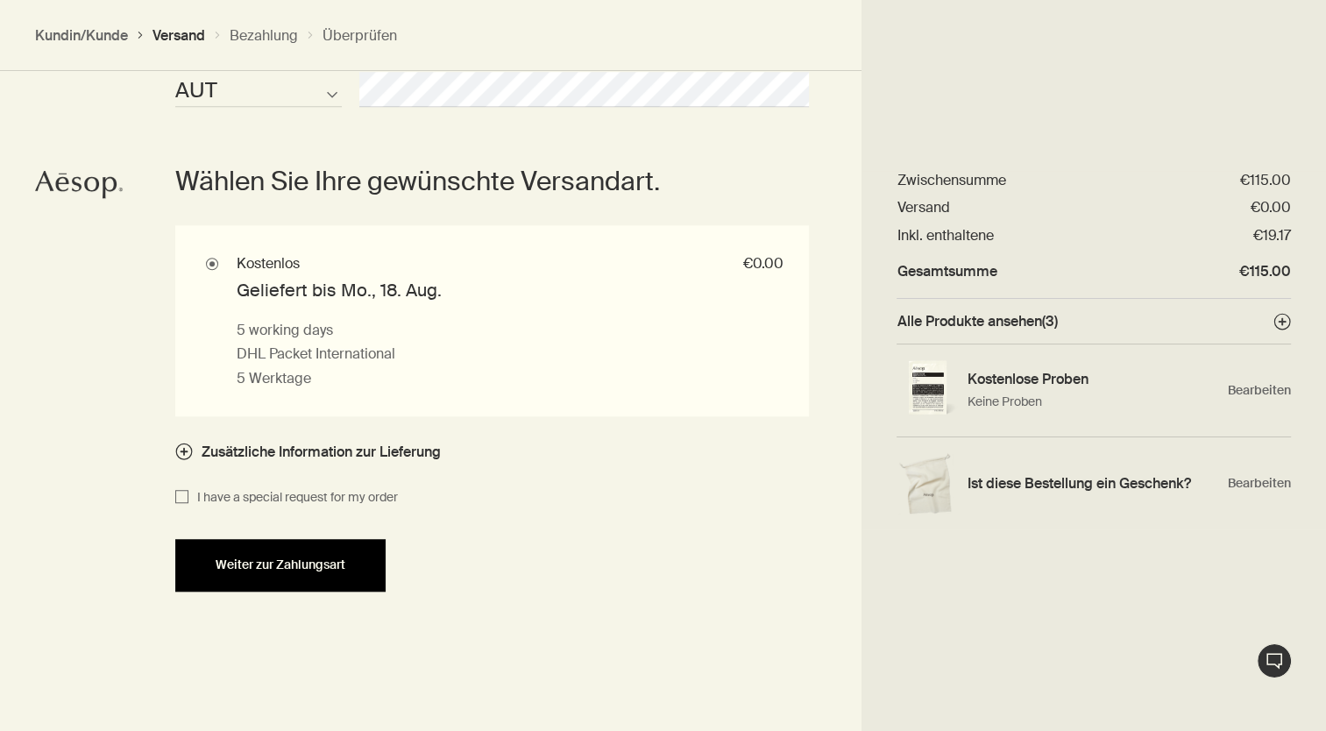
click at [343, 566] on span "Weiter zur Zahlungsart" at bounding box center [281, 564] width 130 height 13
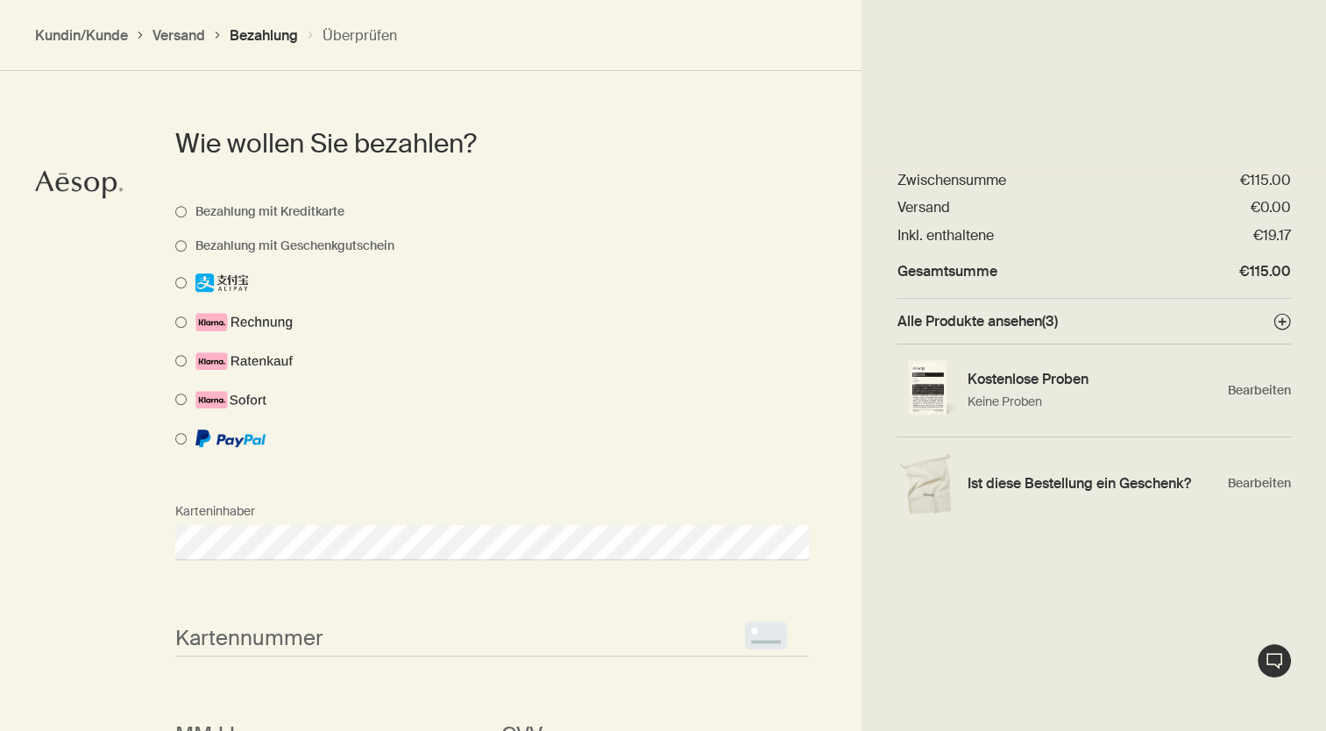
scroll to position [967, 0]
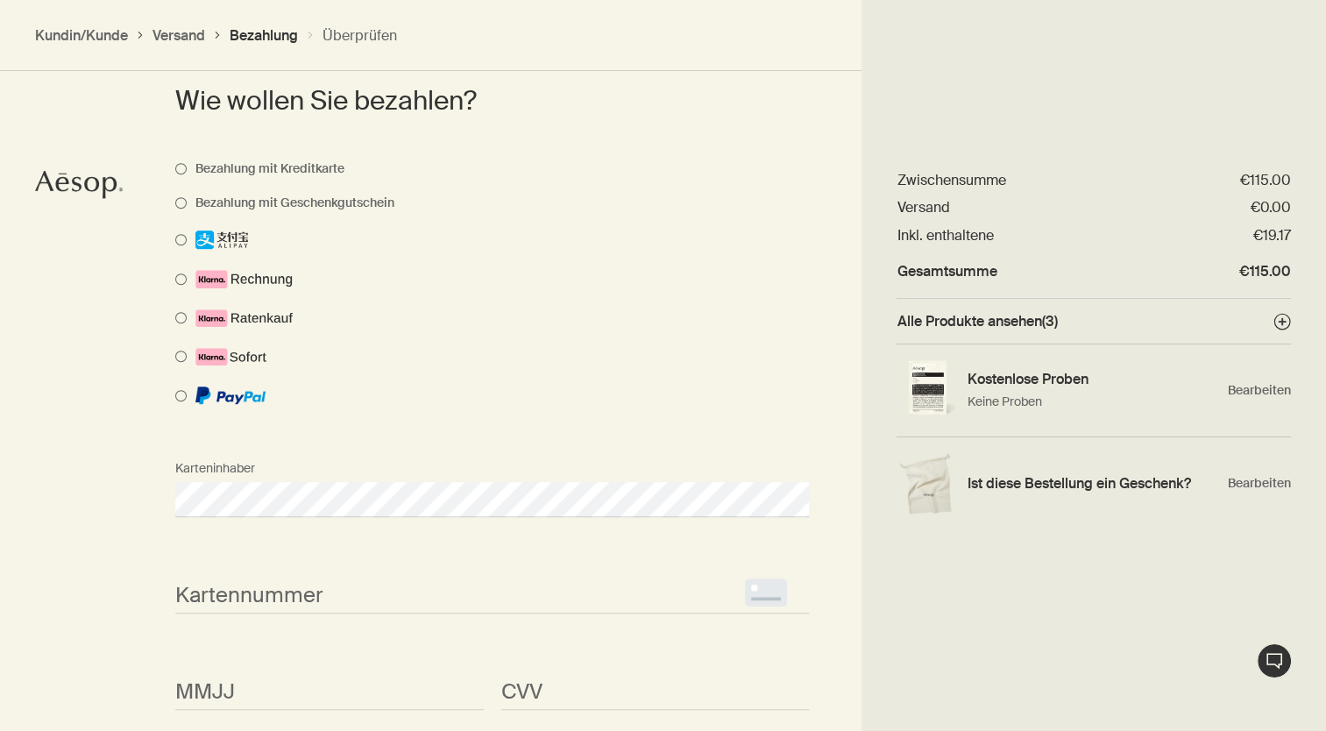
click at [360, 584] on span "<p>Your browser does not support iframes.</p>" at bounding box center [492, 596] width 634 height 35
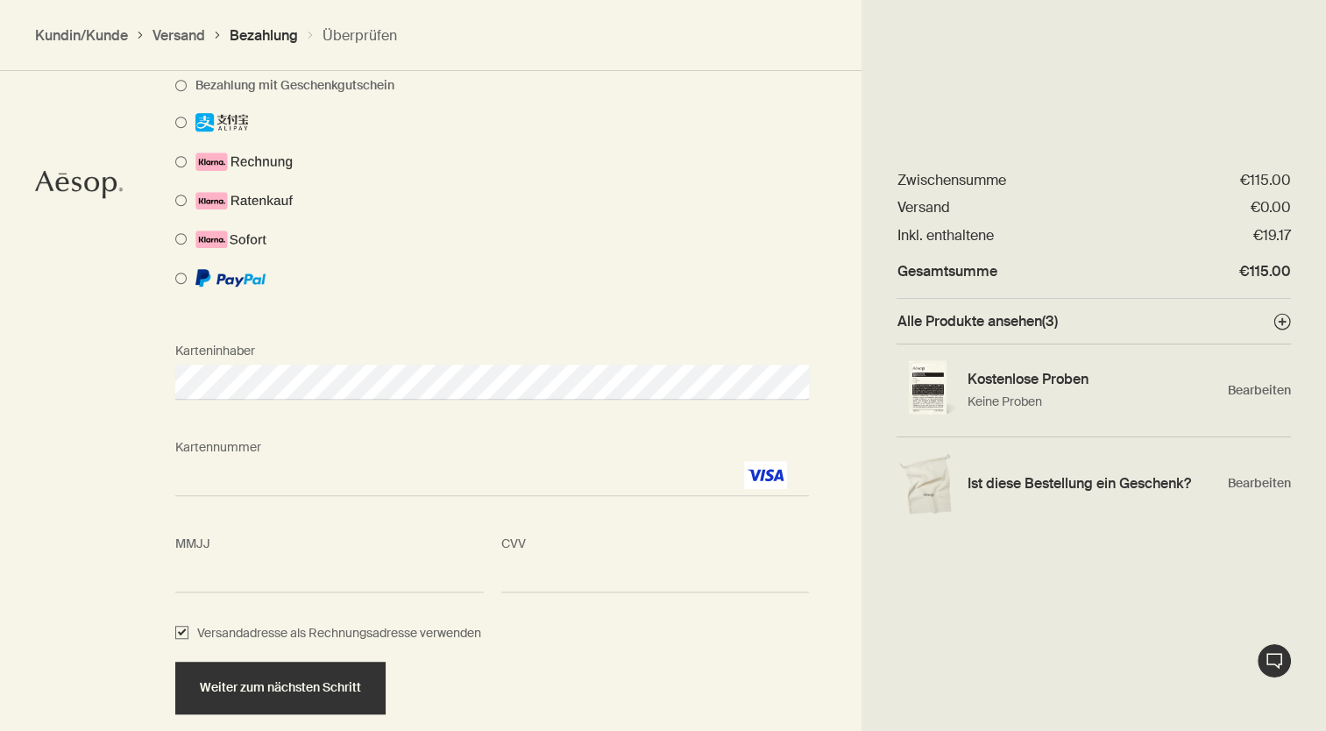
scroll to position [1142, 0]
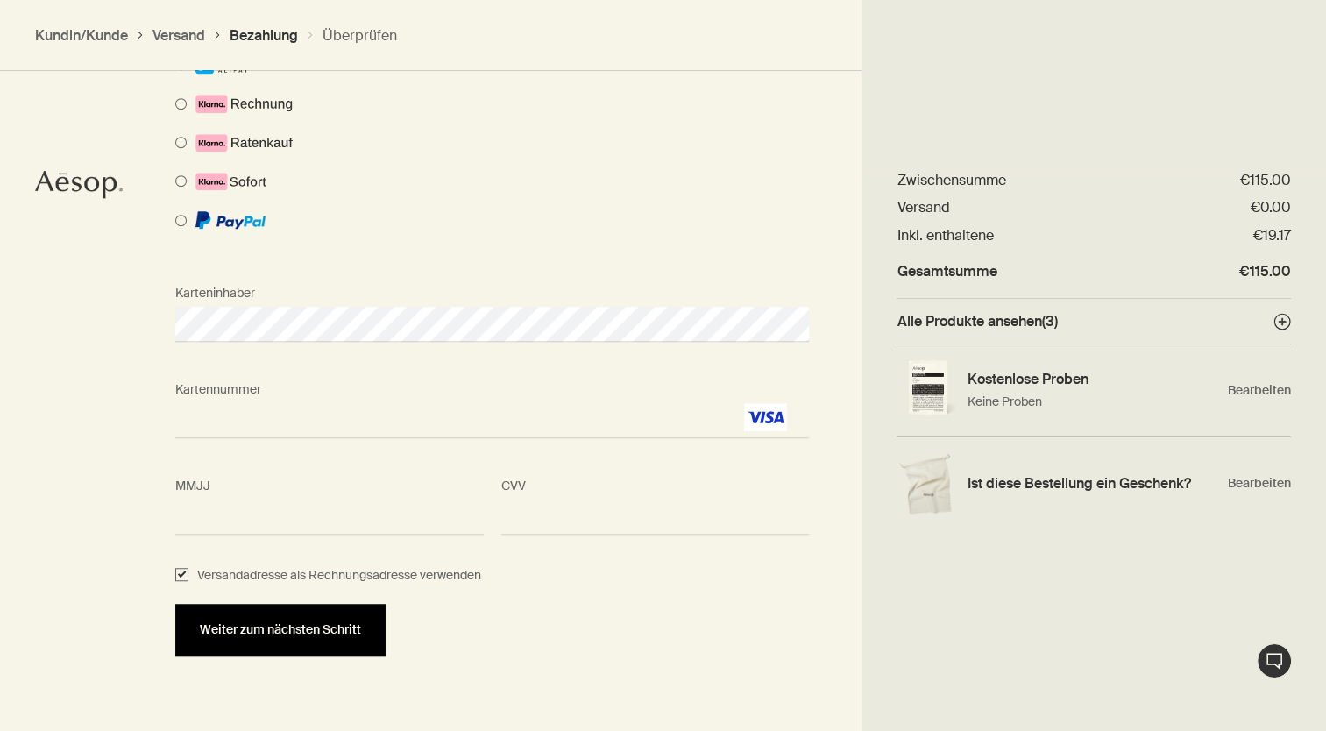
click at [316, 626] on span "Weiter zum nächsten Schritt" at bounding box center [280, 629] width 161 height 13
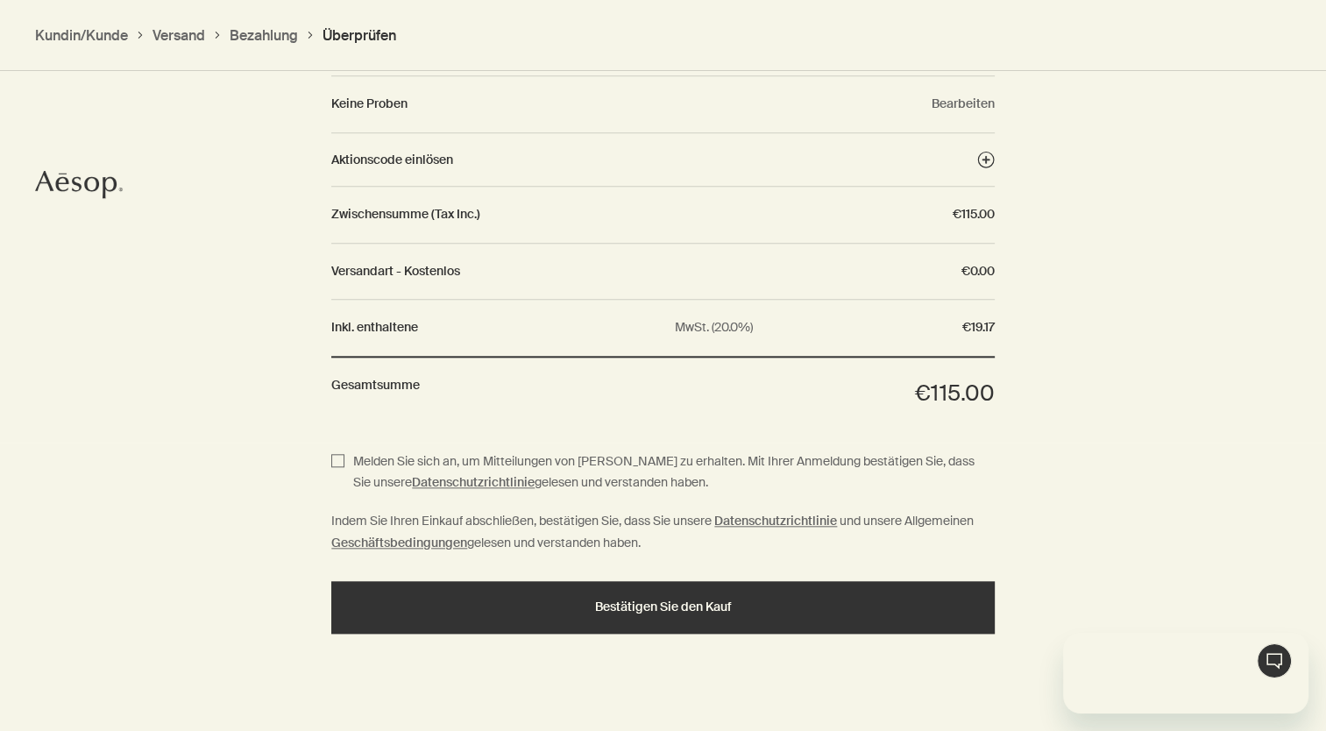
scroll to position [0, 0]
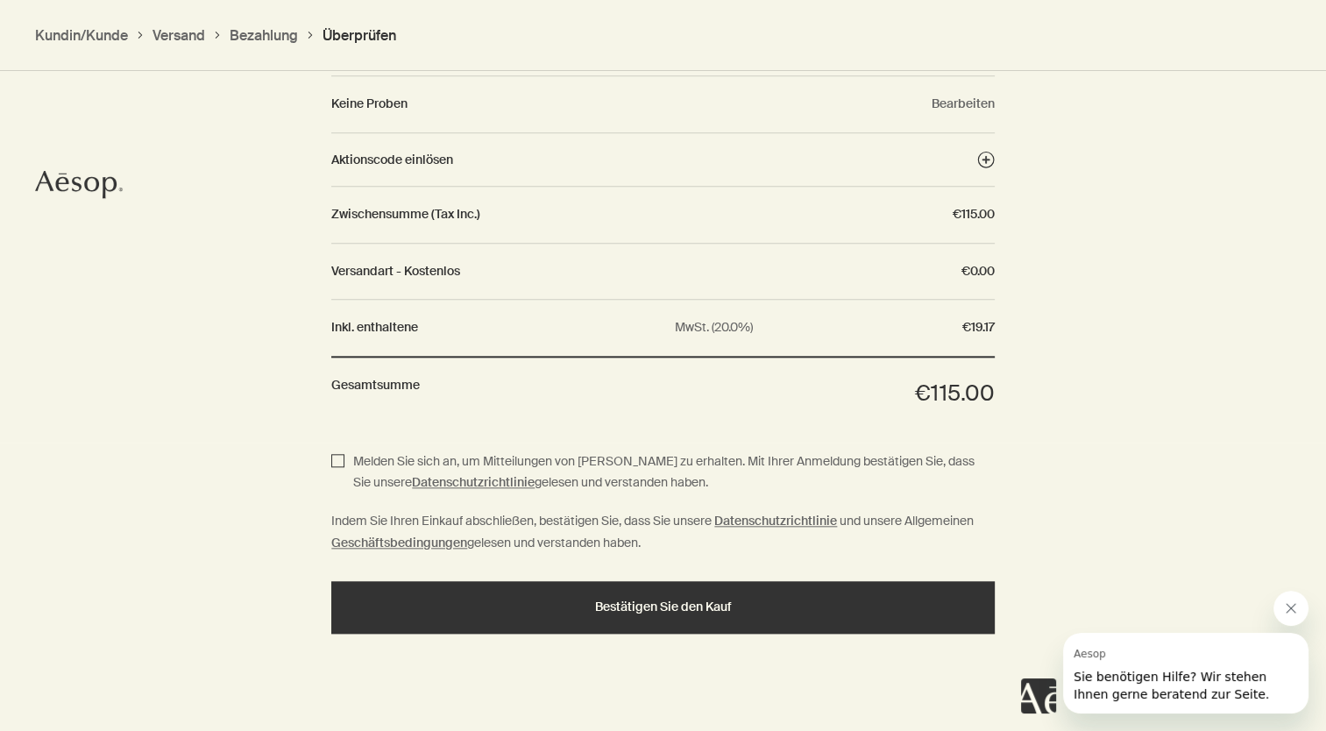
click at [337, 458] on input "Melden Sie sich an, um Mitteilungen von Aesop zu erhalten. Mit Ihrer Anmeldung …" at bounding box center [337, 472] width 13 height 43
checkbox input "true"
click at [569, 638] on section "Melden Sie sich an, um Mitteilungen von Aesop zu erhalten. Mit Ihrer Anmeldung …" at bounding box center [663, 597] width 664 height 308
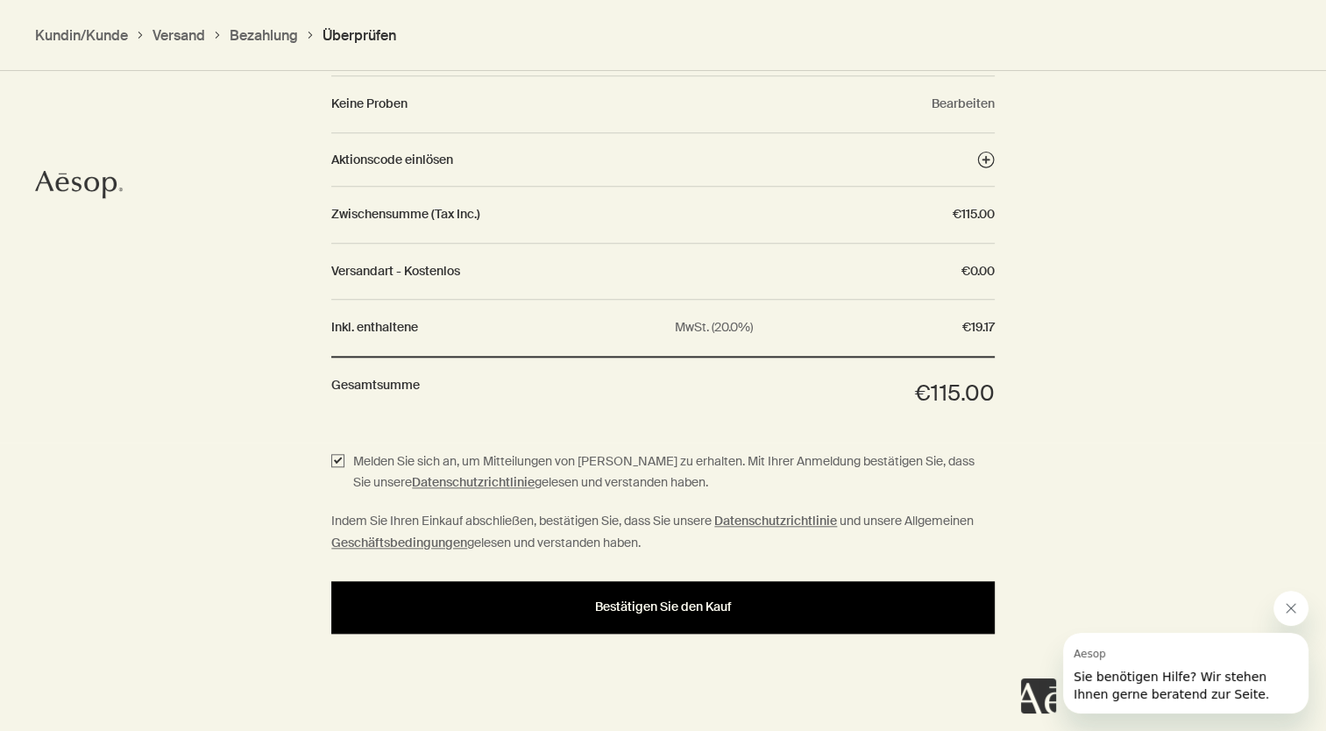
click at [563, 616] on button "Bestätigen Sie den Kauf" at bounding box center [663, 607] width 664 height 53
